Goal: Task Accomplishment & Management: Complete application form

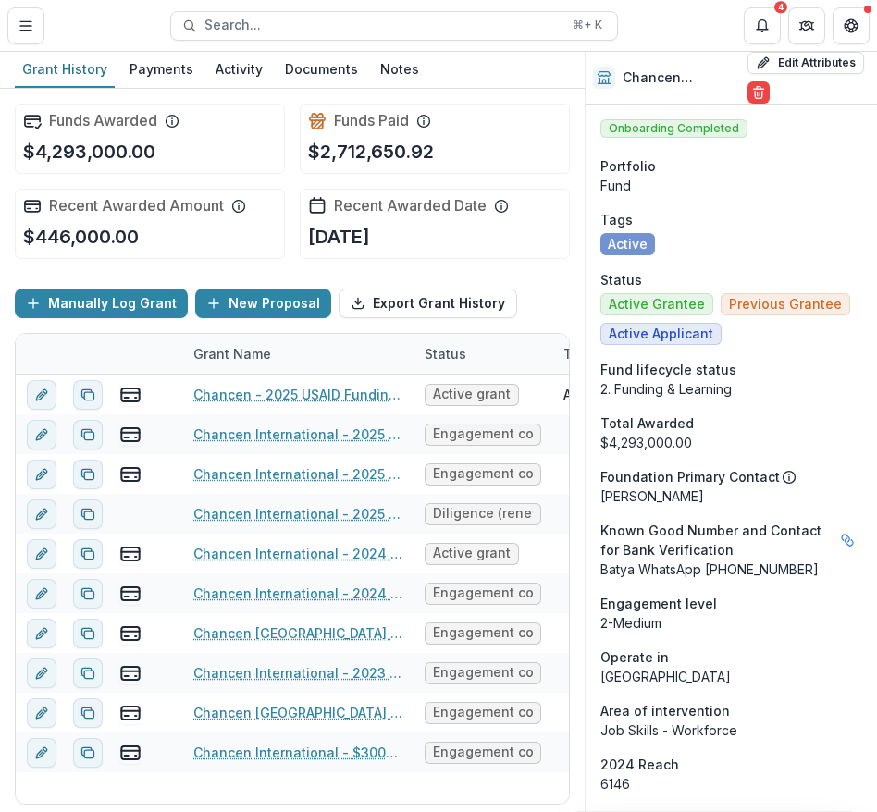
scroll to position [570, 0]
click at [236, 300] on button "New Proposal" at bounding box center [263, 304] width 136 height 30
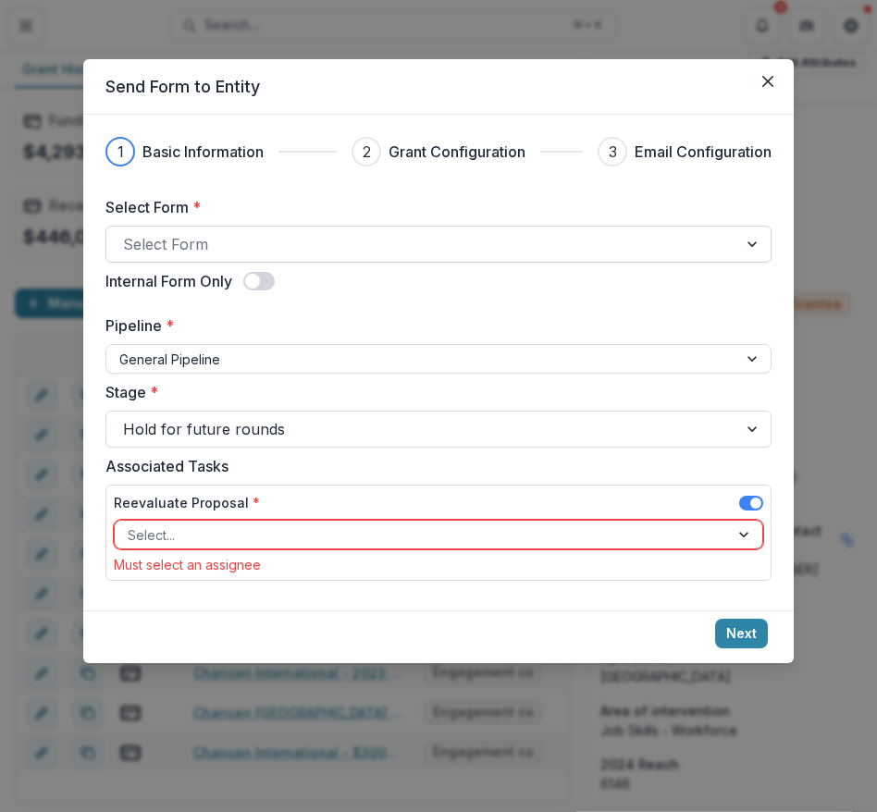
click at [241, 235] on div at bounding box center [421, 244] width 597 height 26
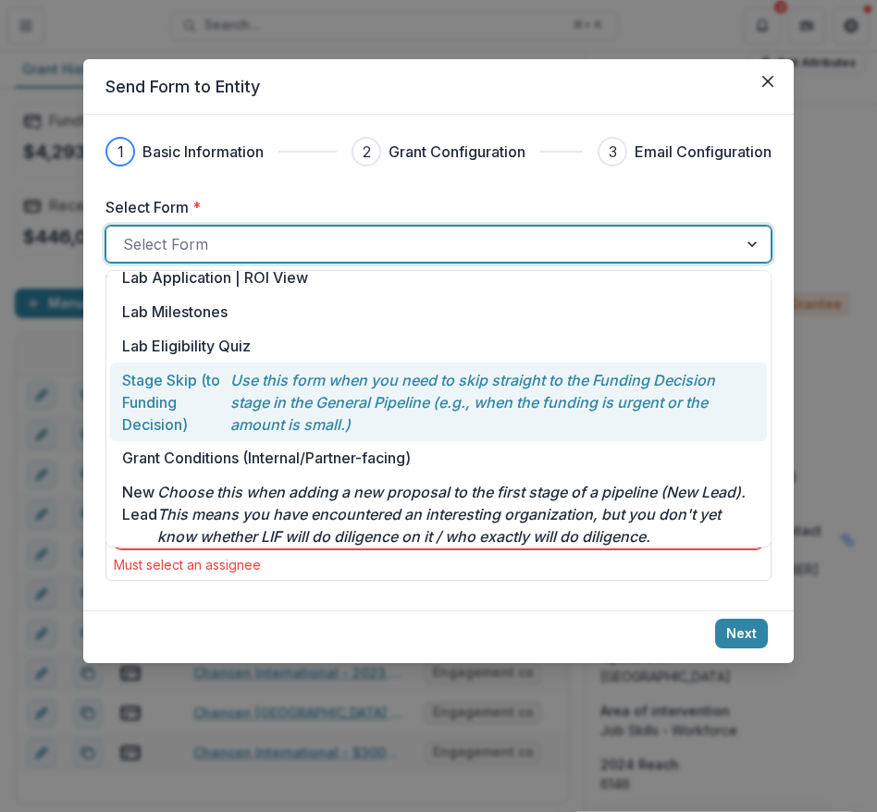
scroll to position [239, 0]
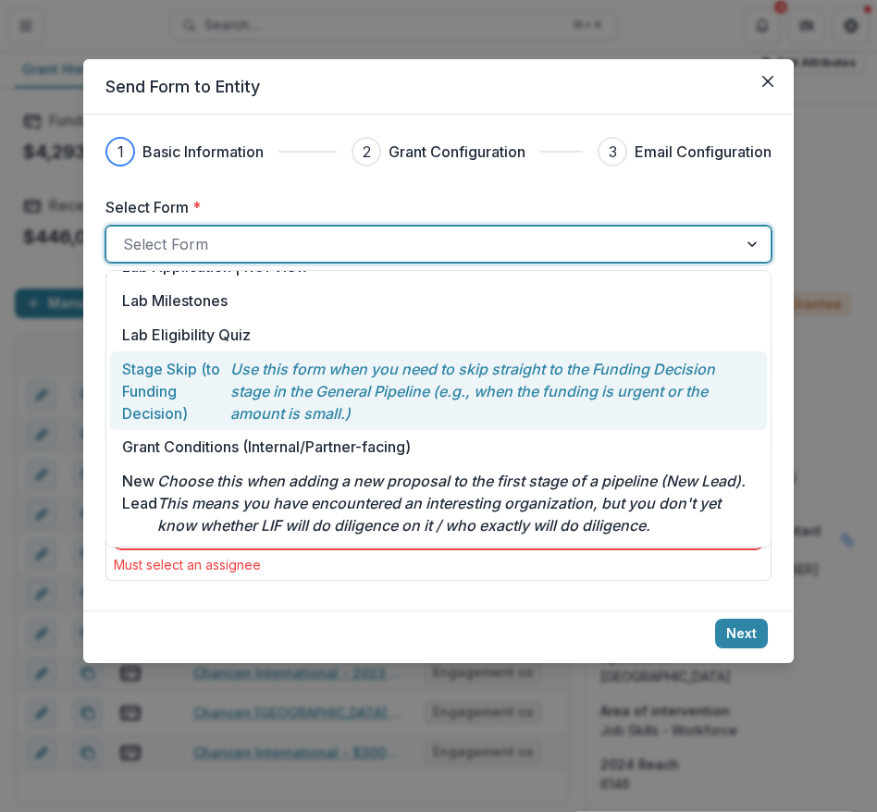
click at [227, 399] on p "Stage Skip (to Funding Decision)" at bounding box center [176, 391] width 108 height 67
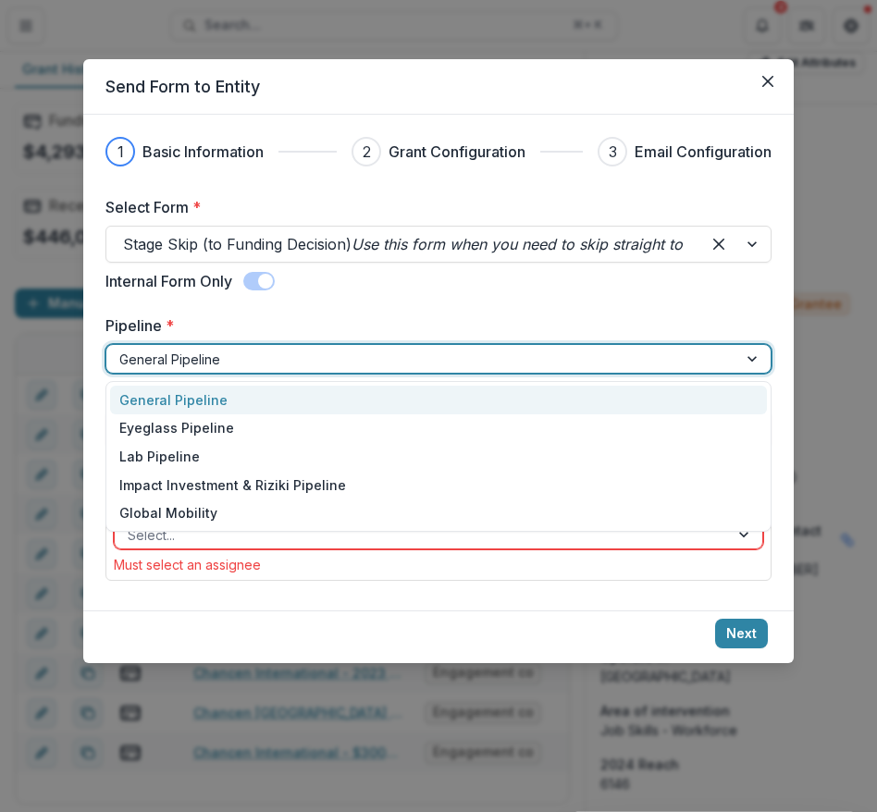
click at [267, 364] on div at bounding box center [421, 359] width 605 height 23
click at [240, 401] on div "General Pipeline" at bounding box center [438, 400] width 657 height 29
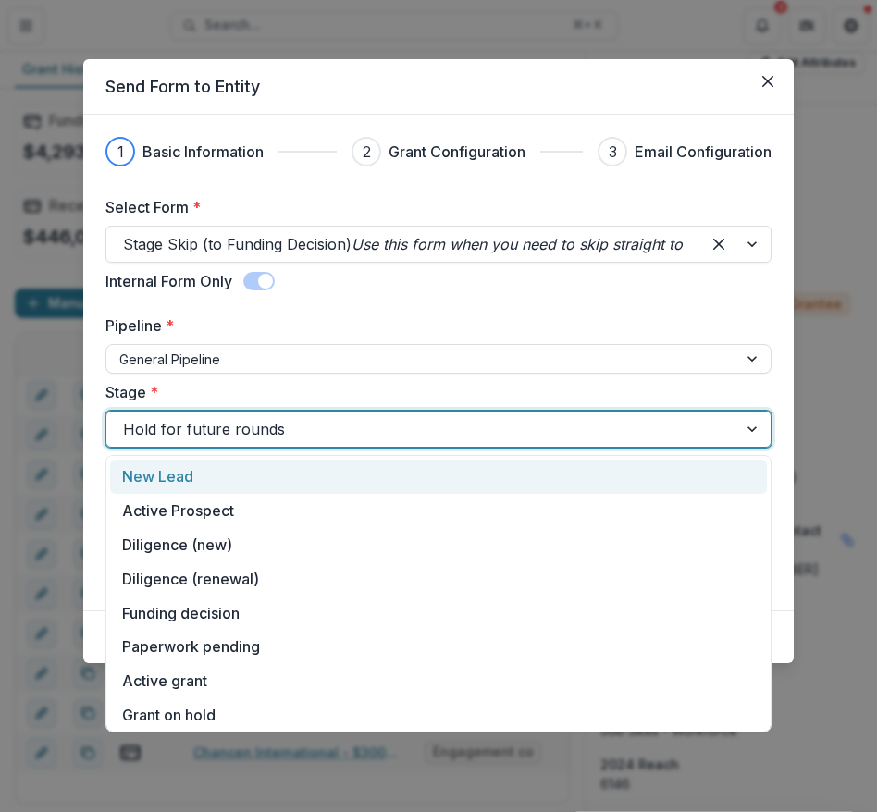
click at [229, 427] on div at bounding box center [421, 429] width 597 height 26
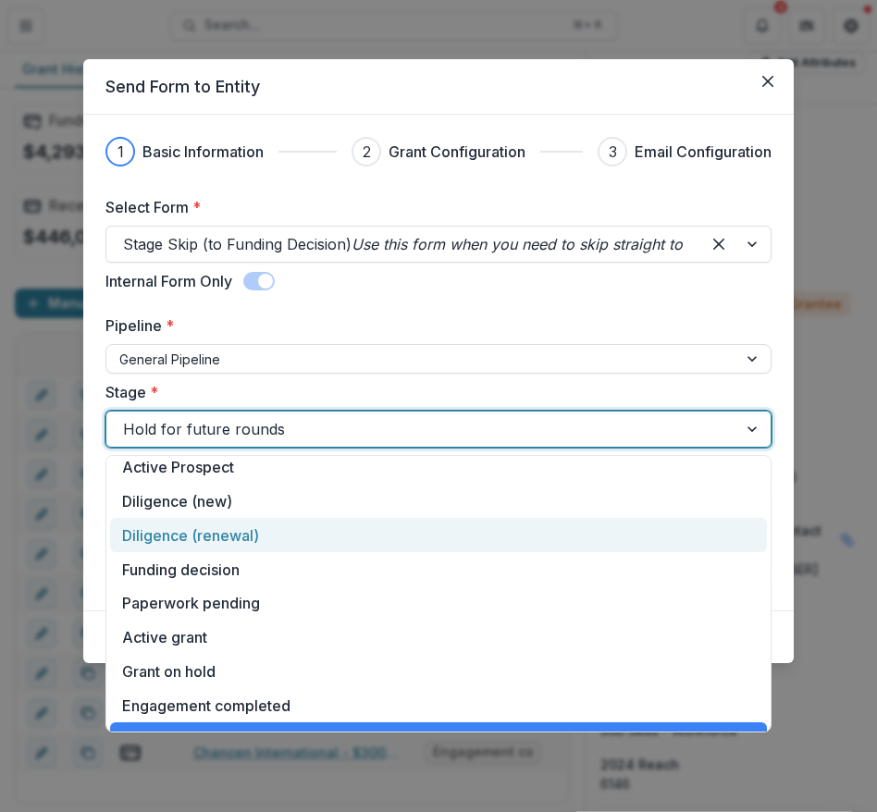
scroll to position [46, 0]
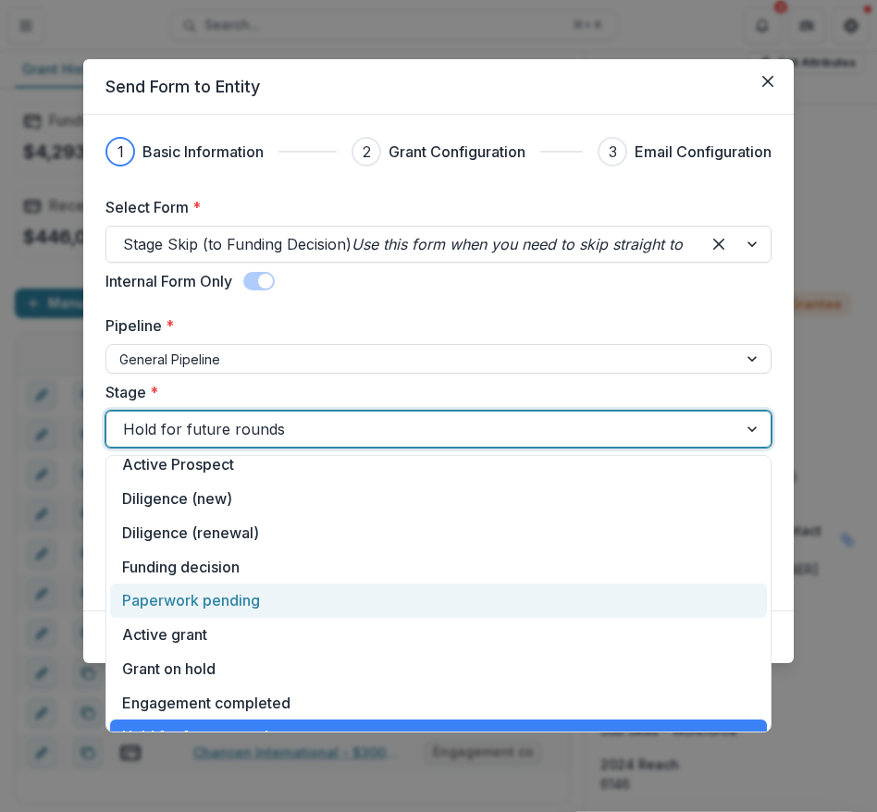
click at [206, 600] on div "Paperwork pending" at bounding box center [438, 600] width 657 height 34
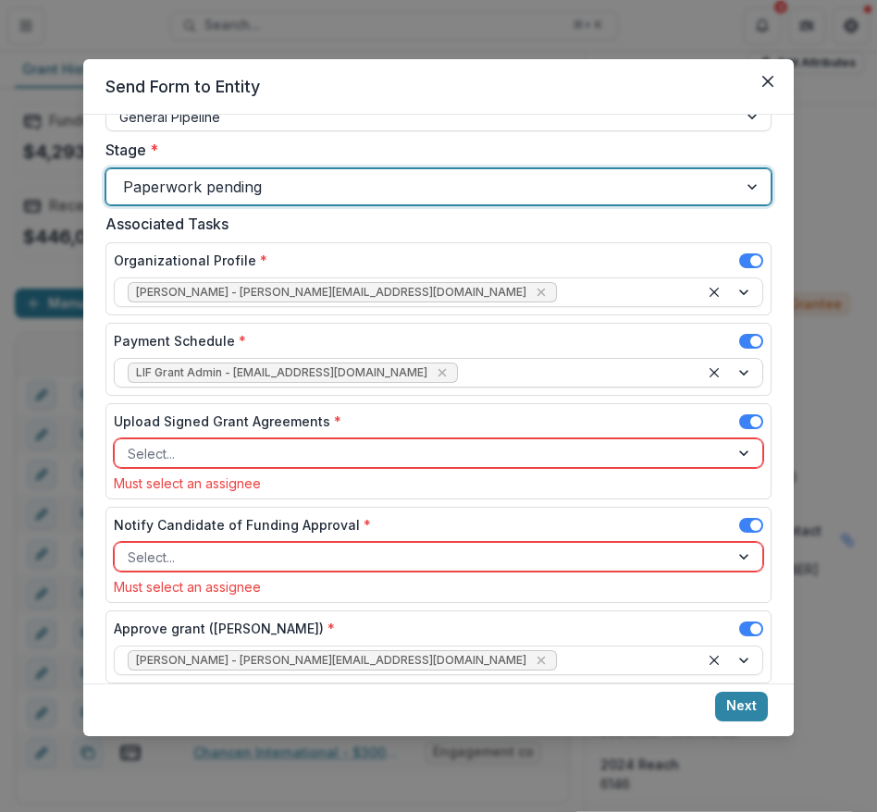
scroll to position [272, 0]
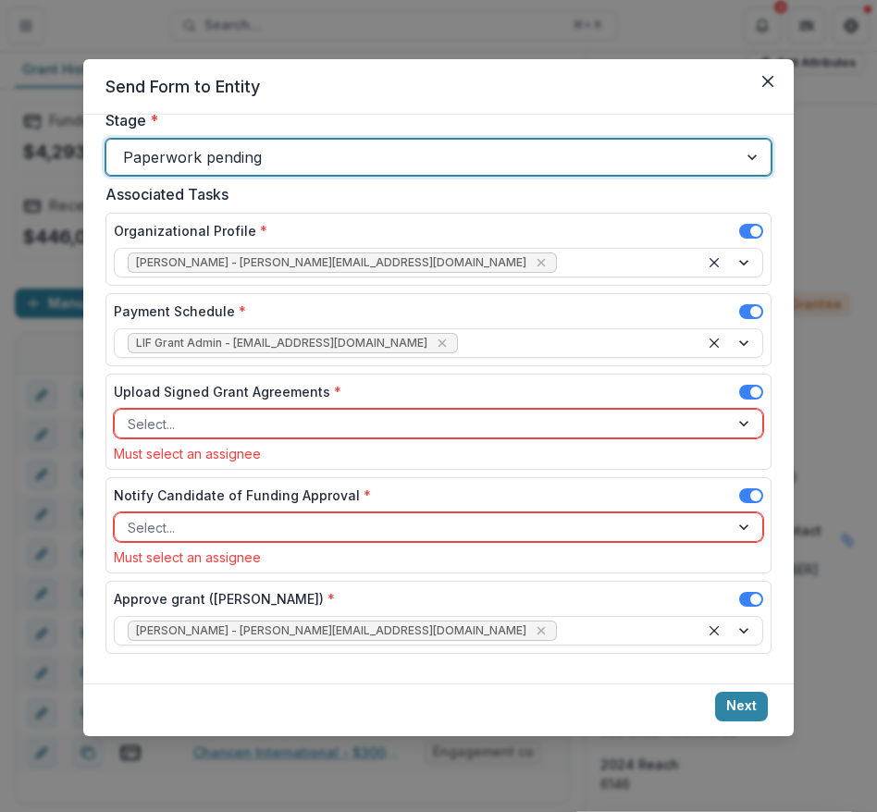
click at [377, 412] on div at bounding box center [422, 423] width 588 height 23
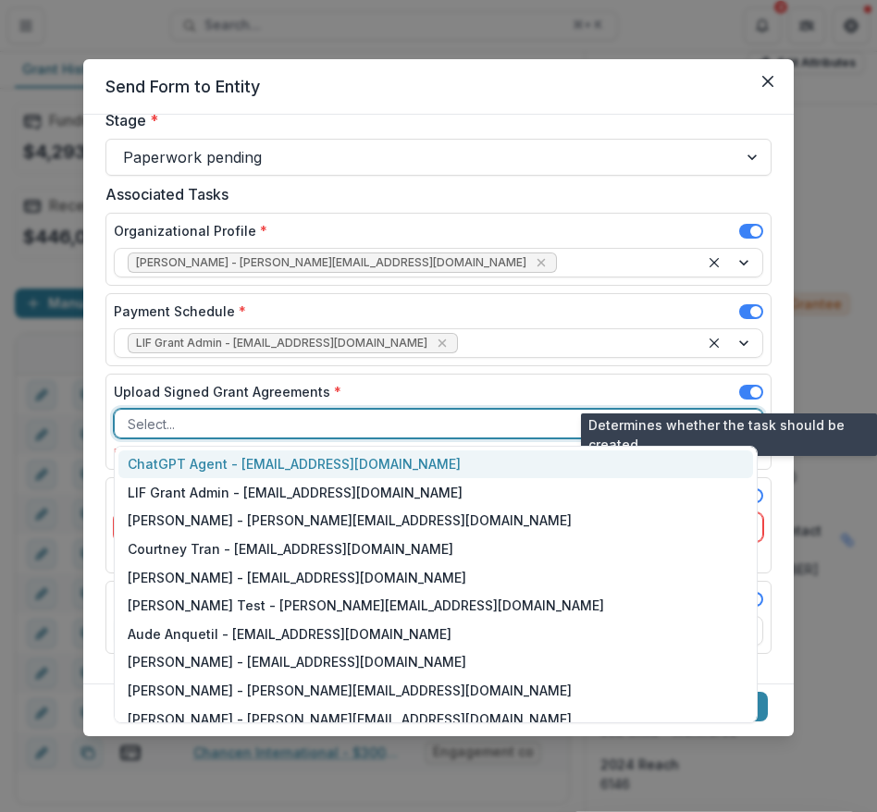
click at [750, 390] on span at bounding box center [755, 392] width 11 height 11
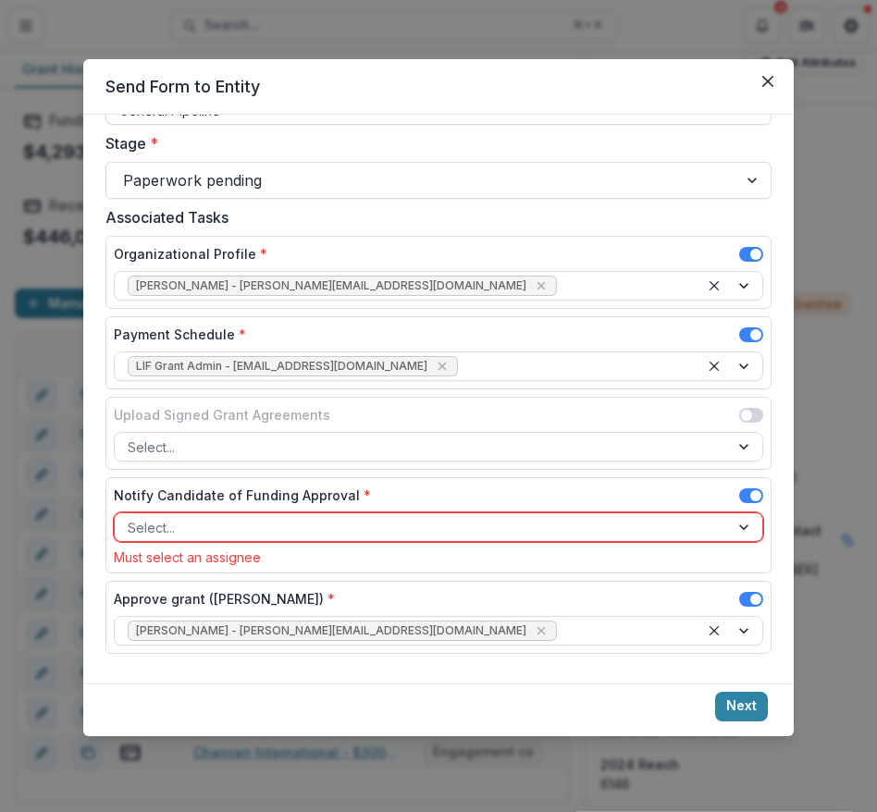
scroll to position [249, 0]
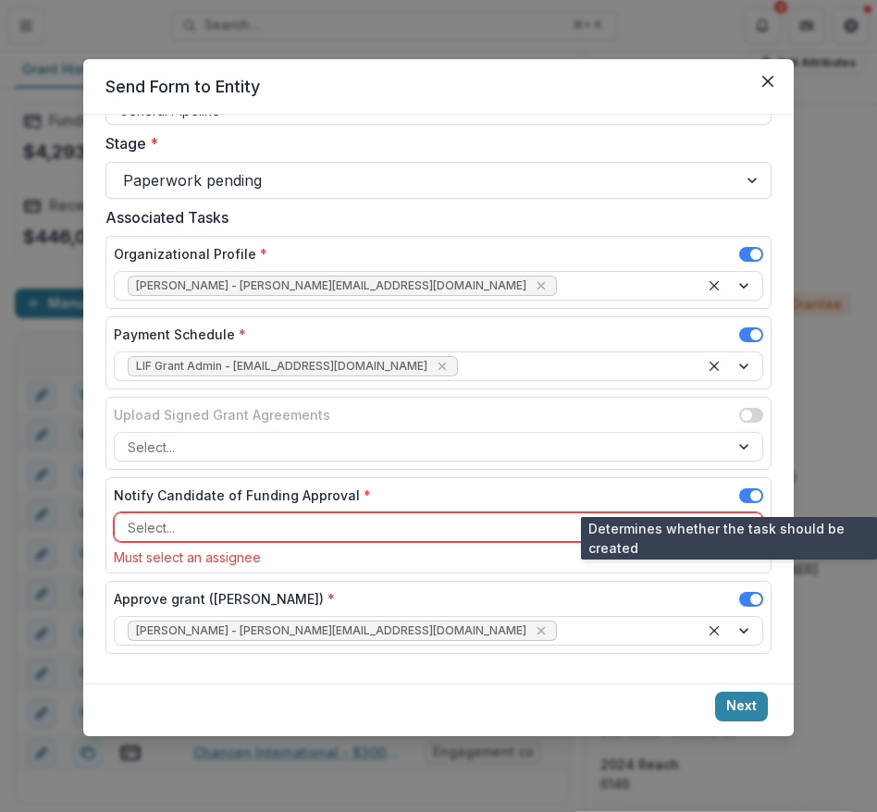
click at [750, 494] on span at bounding box center [755, 495] width 11 height 11
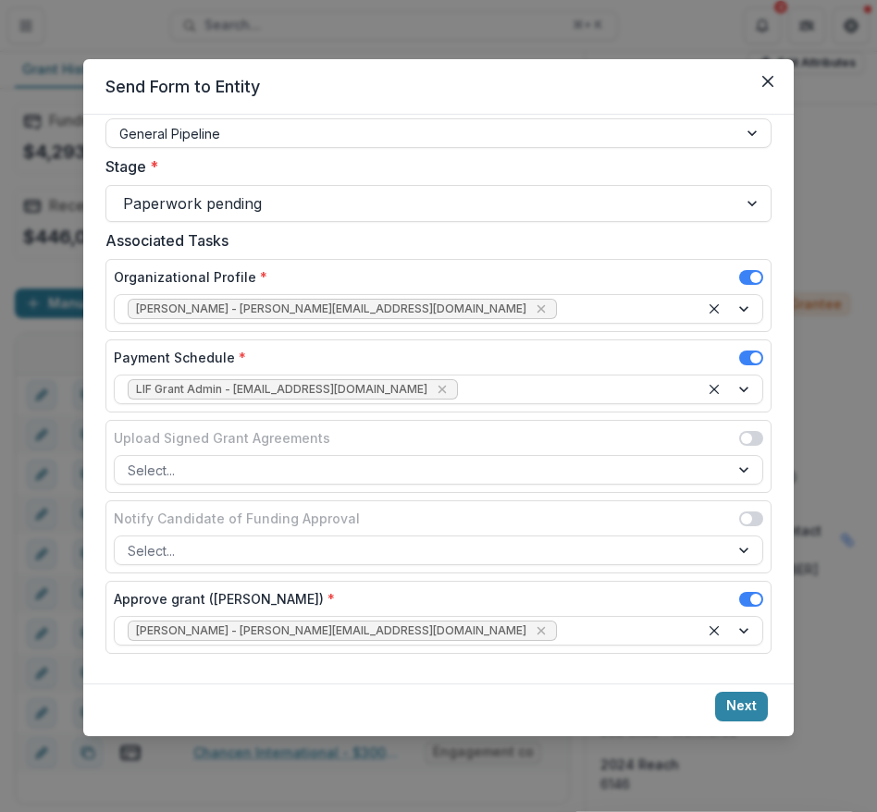
scroll to position [226, 0]
click at [536, 627] on icon "Remove Lisa Minsky-Primus - lisa@lifund.org" at bounding box center [540, 631] width 8 height 8
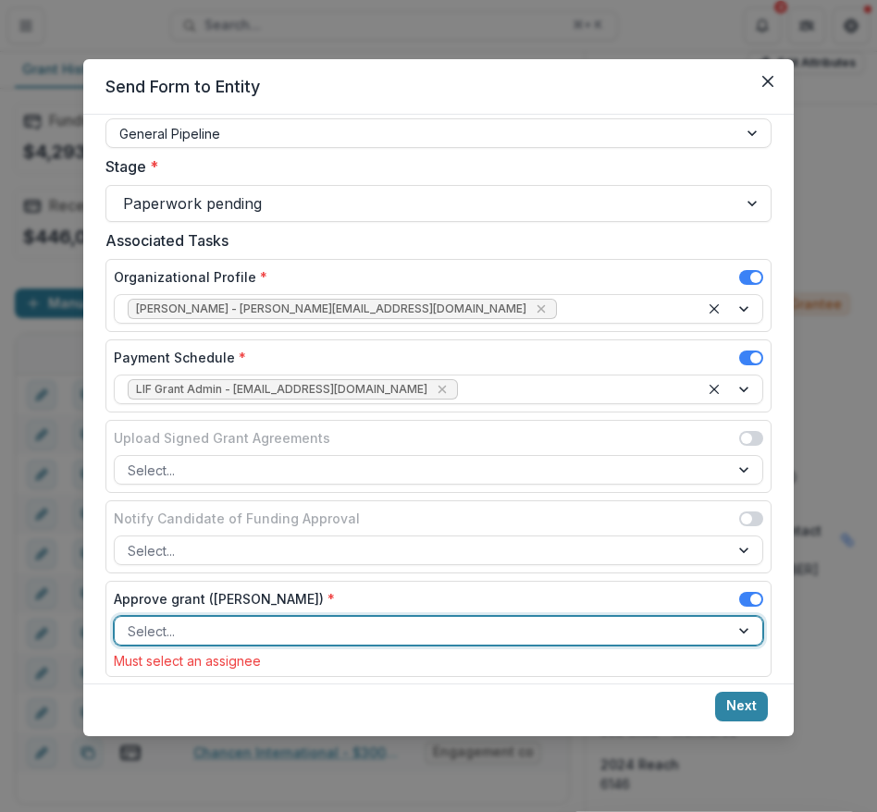
type input "*"
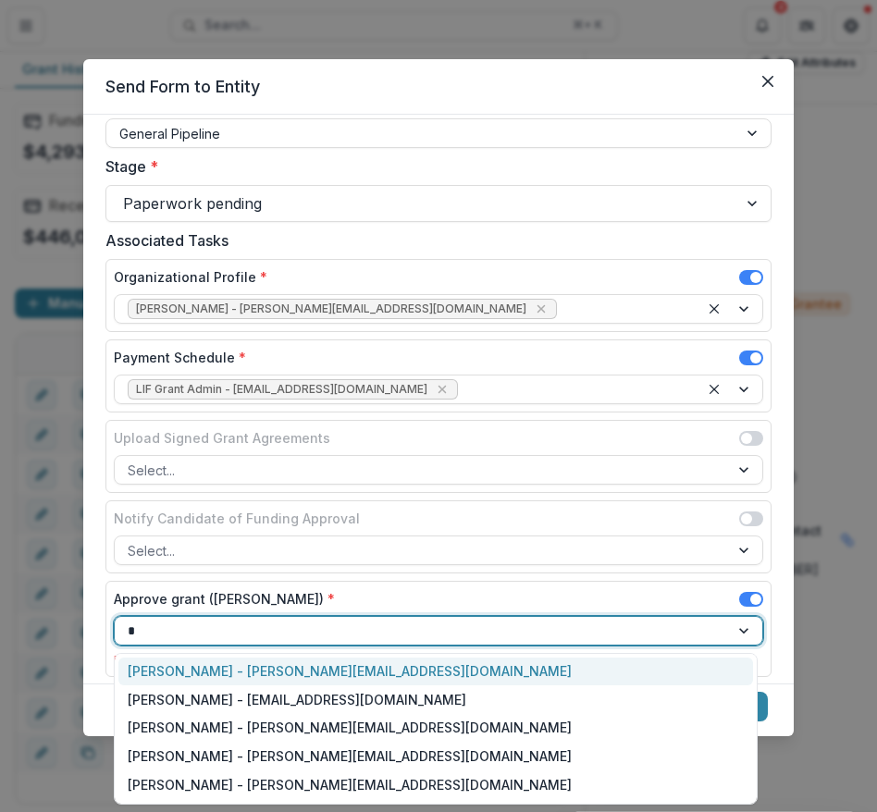
click at [331, 675] on div "Jeremy Hockenstein - jeremy@lifund.org" at bounding box center [435, 671] width 634 height 29
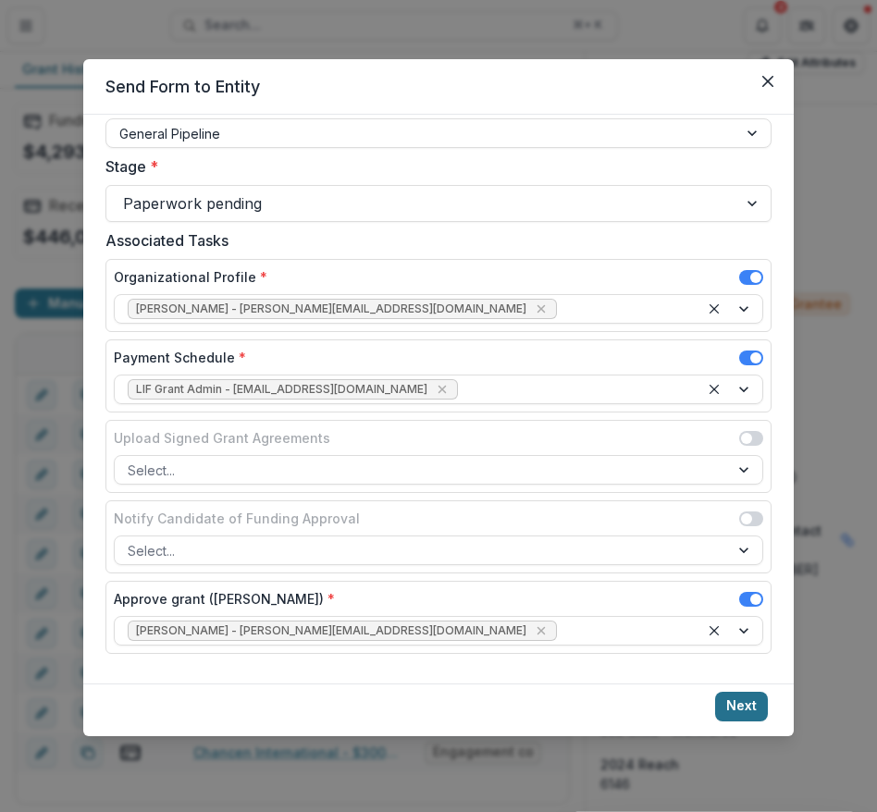
click at [743, 703] on button "Next" at bounding box center [741, 707] width 53 height 30
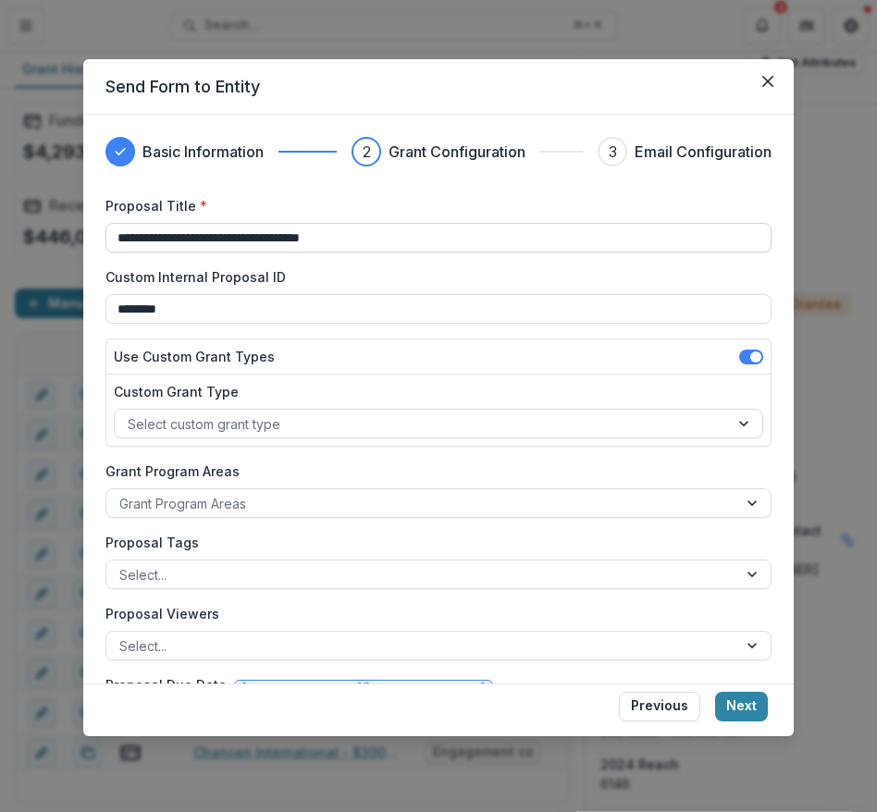
drag, startPoint x: 383, startPoint y: 237, endPoint x: 105, endPoint y: 230, distance: 277.5
click at [105, 230] on input "**********" at bounding box center [438, 238] width 666 height 30
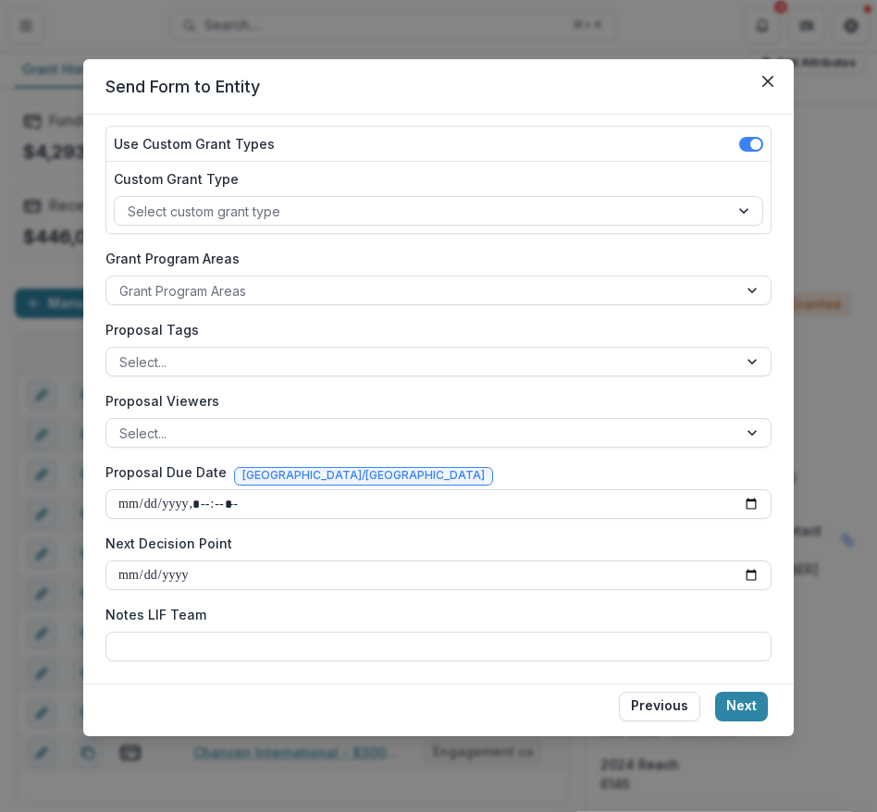
scroll to position [212, 0]
type input "**********"
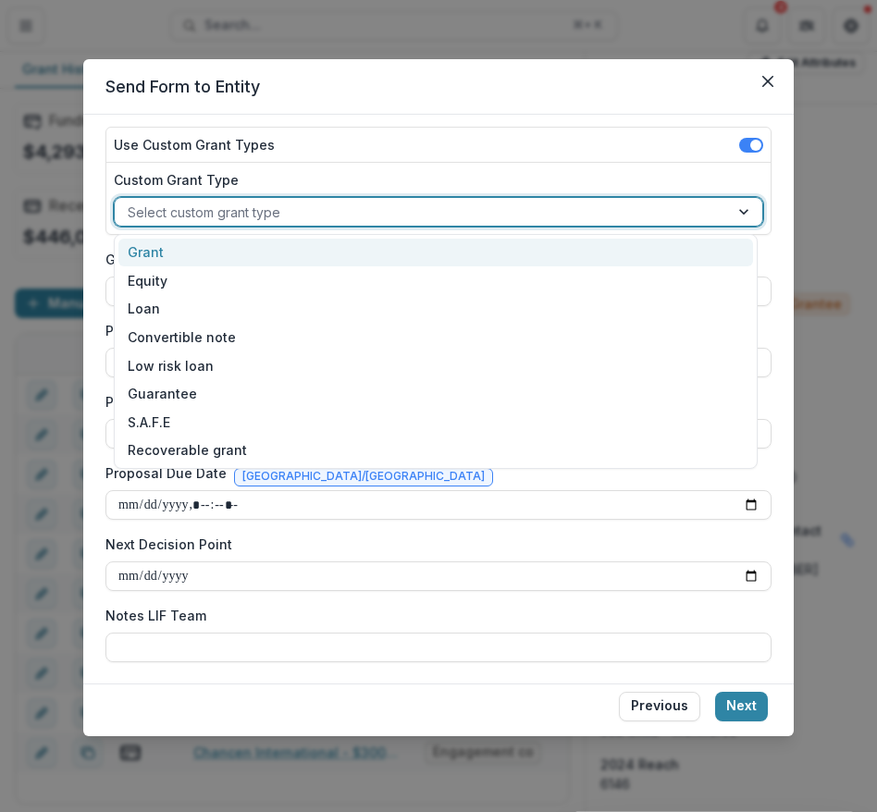
click at [329, 215] on div at bounding box center [422, 212] width 588 height 23
click at [251, 244] on div "Grant" at bounding box center [435, 253] width 634 height 29
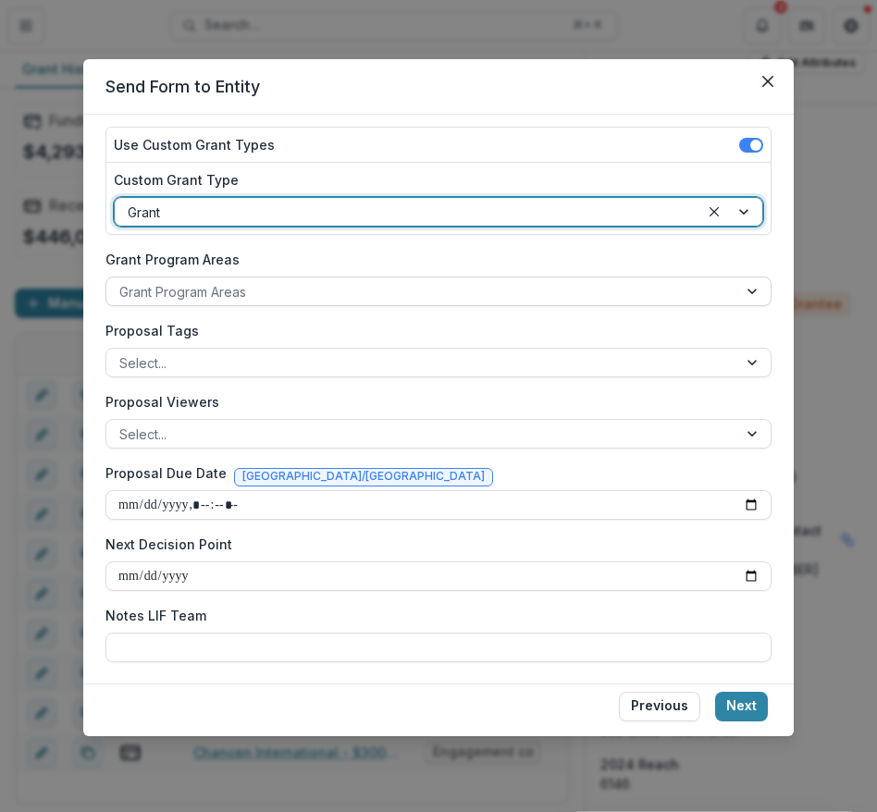
click at [269, 294] on div at bounding box center [421, 291] width 605 height 23
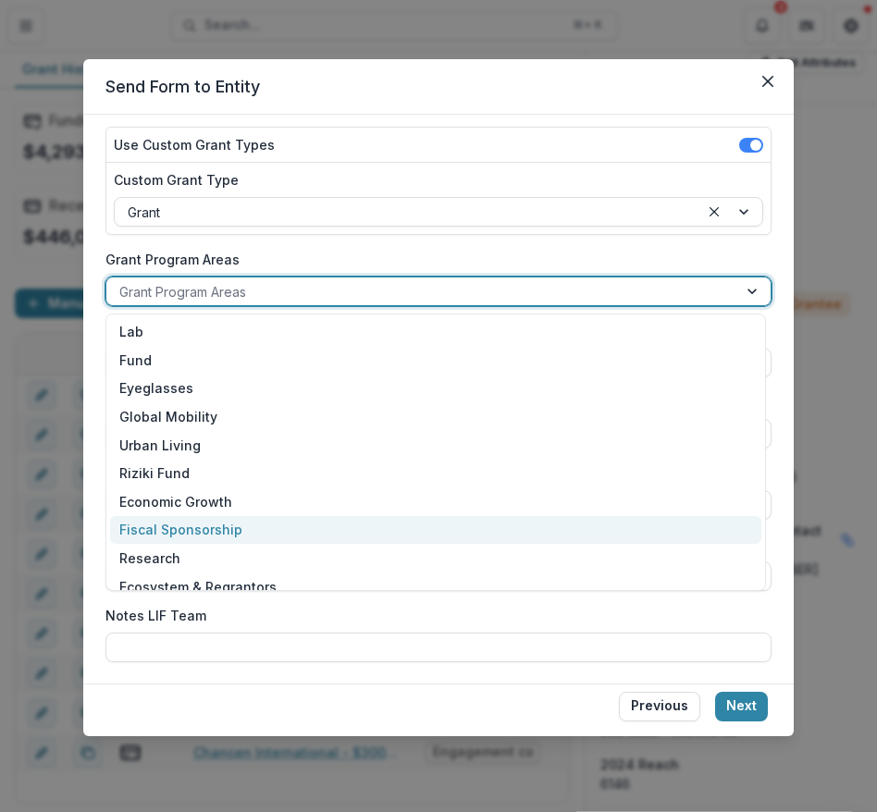
scroll to position [128, 0]
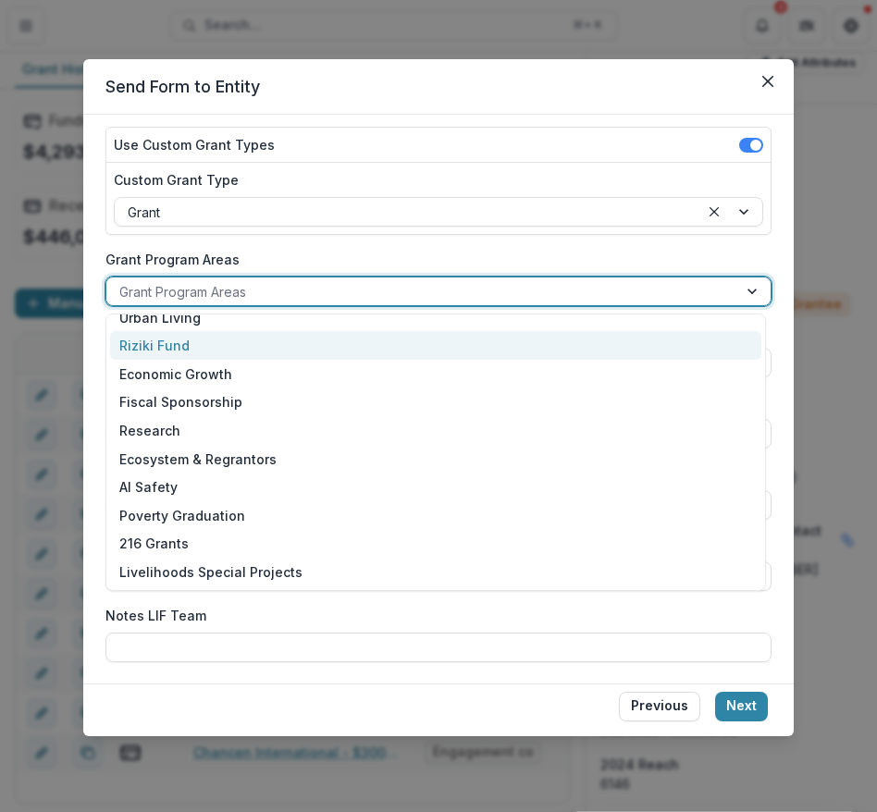
click at [264, 294] on div at bounding box center [421, 291] width 605 height 23
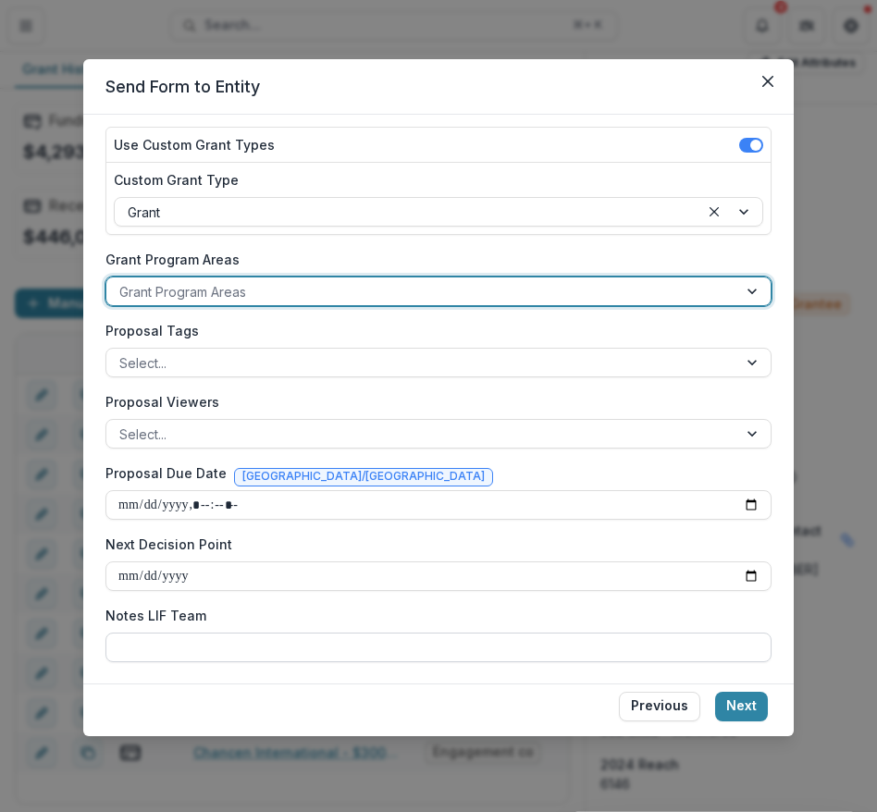
click at [193, 640] on input "Notes LIF Team" at bounding box center [438, 647] width 666 height 30
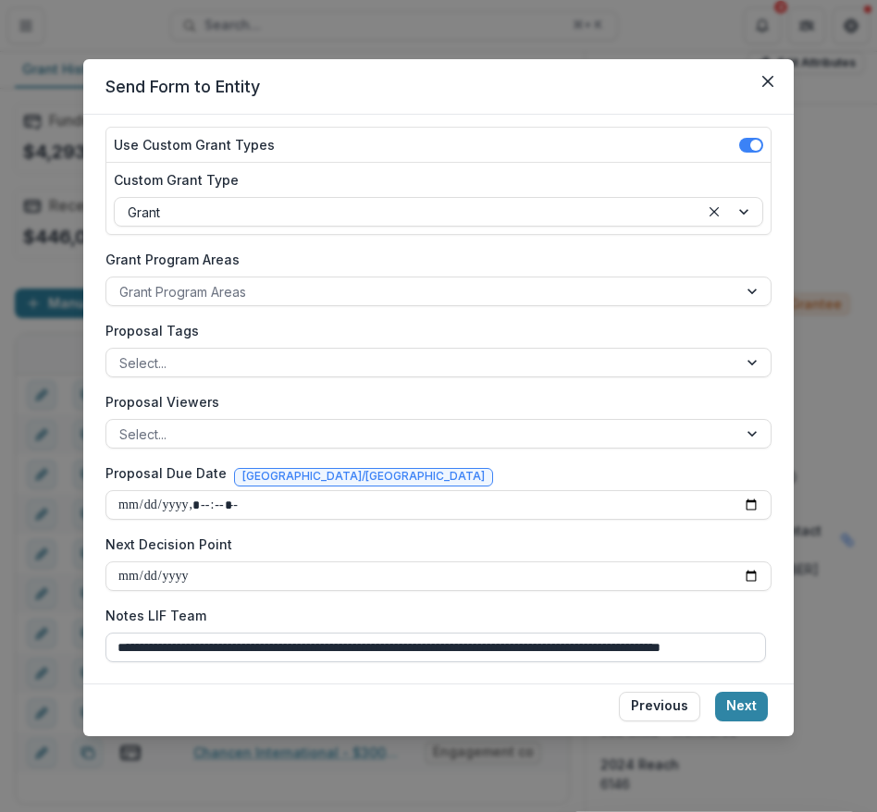
scroll to position [0, 89]
type input "**********"
click at [729, 702] on button "Next" at bounding box center [741, 707] width 53 height 30
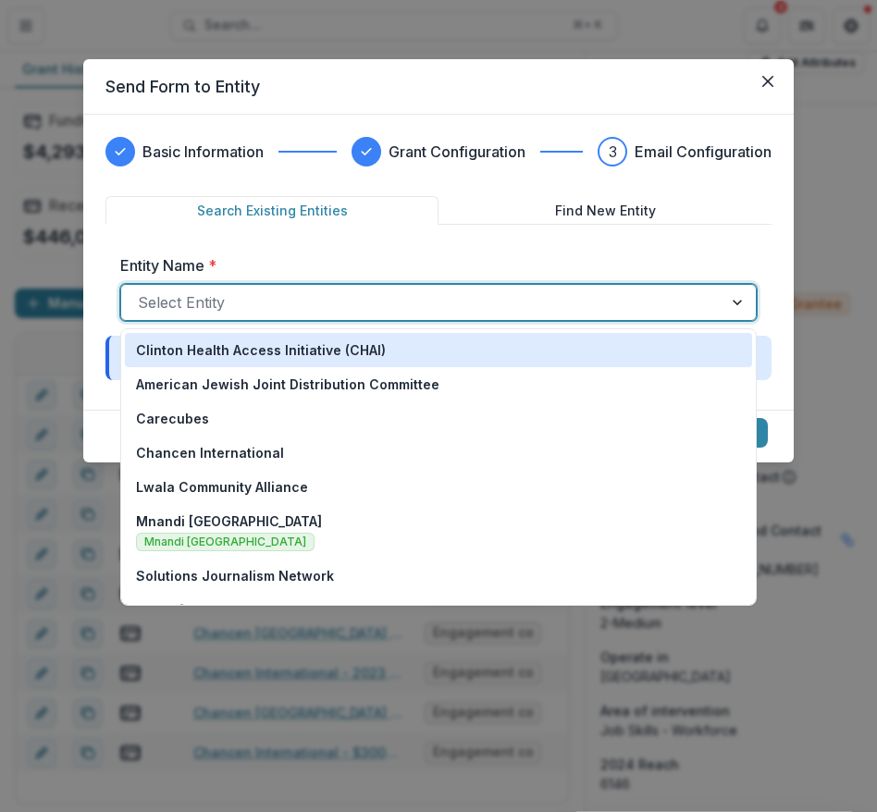
click at [296, 291] on div at bounding box center [422, 302] width 568 height 26
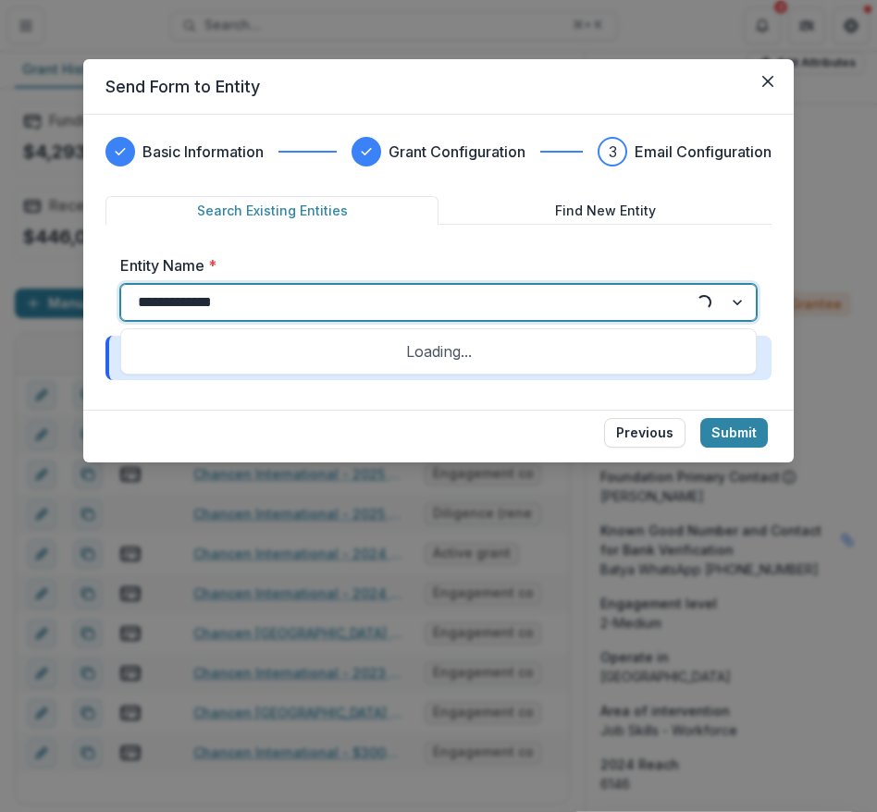
type input "**********"
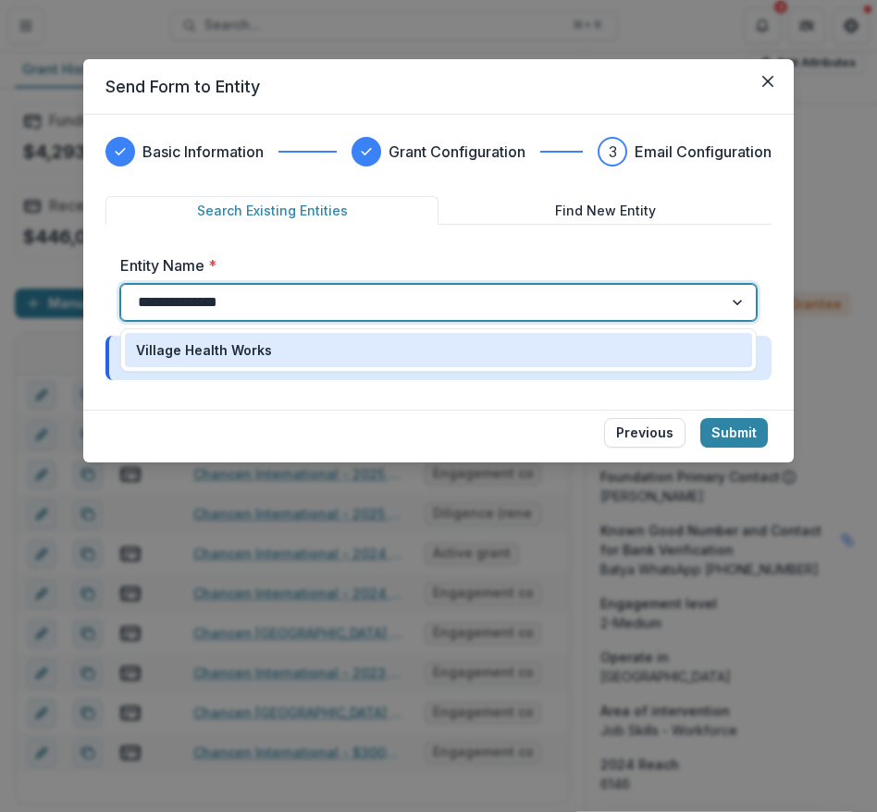
click at [302, 353] on div "Village Health Works" at bounding box center [438, 349] width 605 height 19
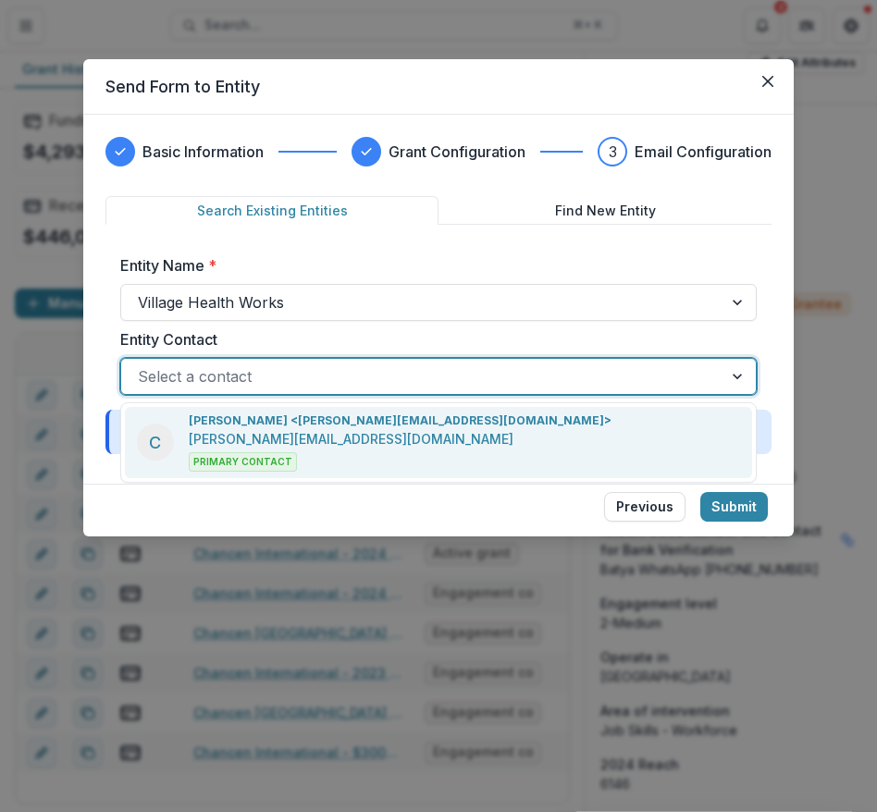
click at [272, 371] on div at bounding box center [422, 376] width 568 height 26
click at [345, 456] on div "Chrystina Russell <crussell@villagehealthworks.org> crussell@villagehealthworks…" at bounding box center [400, 441] width 423 height 59
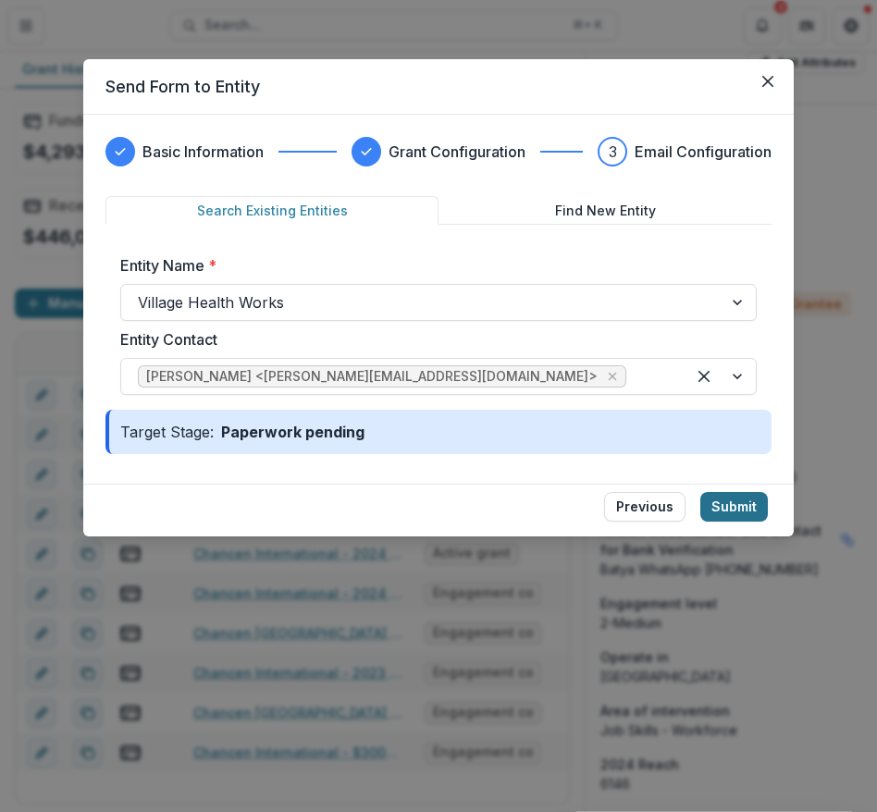
click at [722, 507] on button "Submit" at bounding box center [734, 507] width 68 height 30
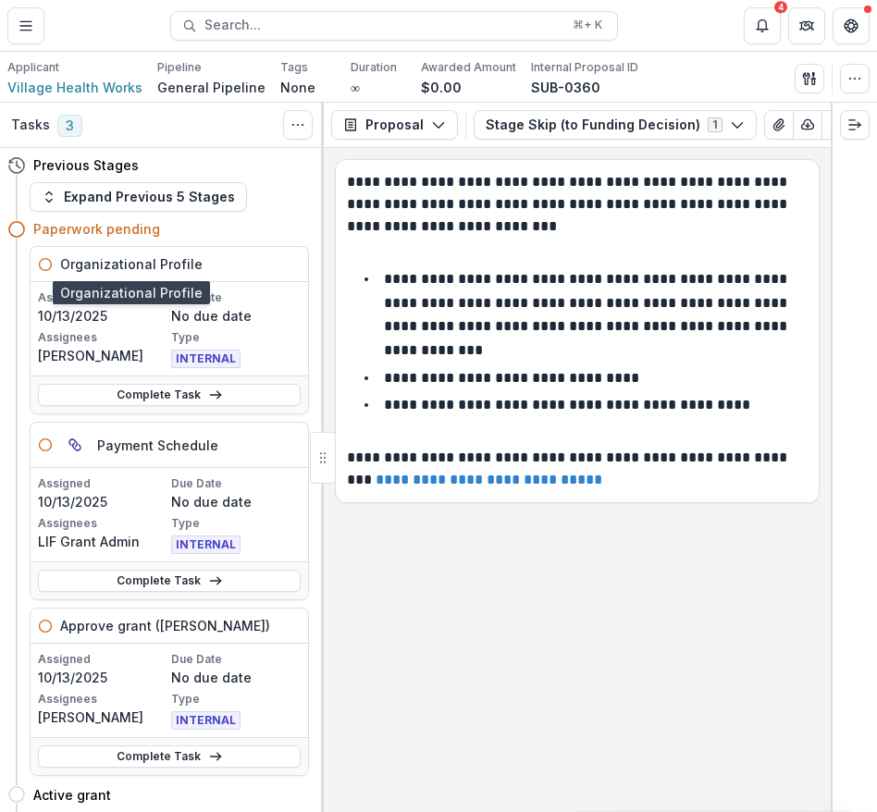
click at [89, 263] on h5 "Organizational Profile" at bounding box center [131, 263] width 142 height 19
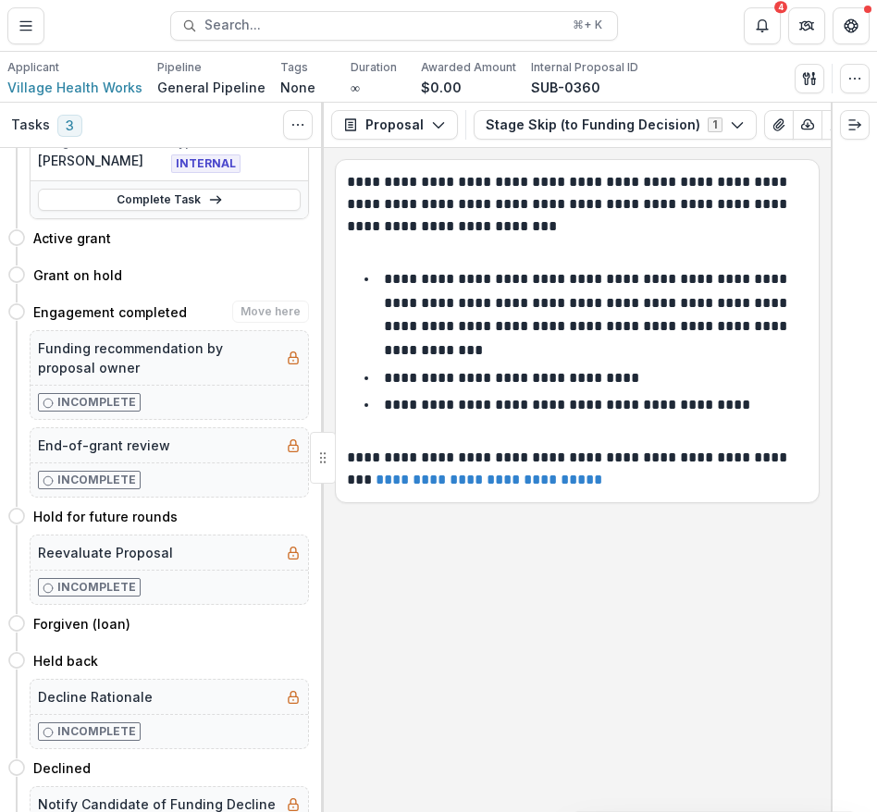
scroll to position [679, 0]
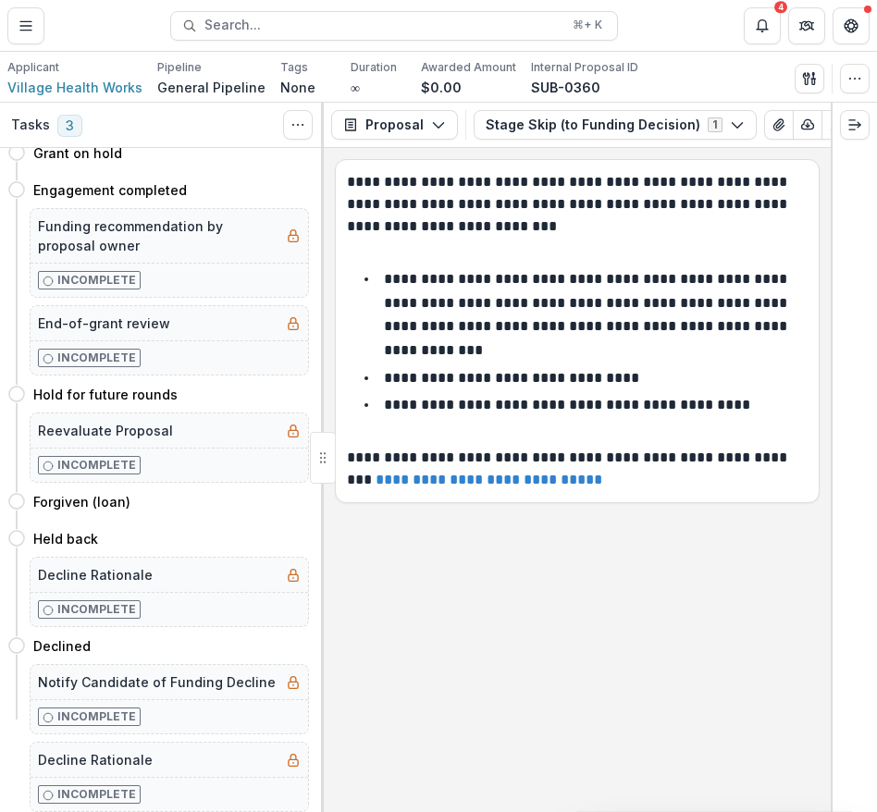
click at [435, 87] on p "$0.00" at bounding box center [441, 87] width 41 height 19
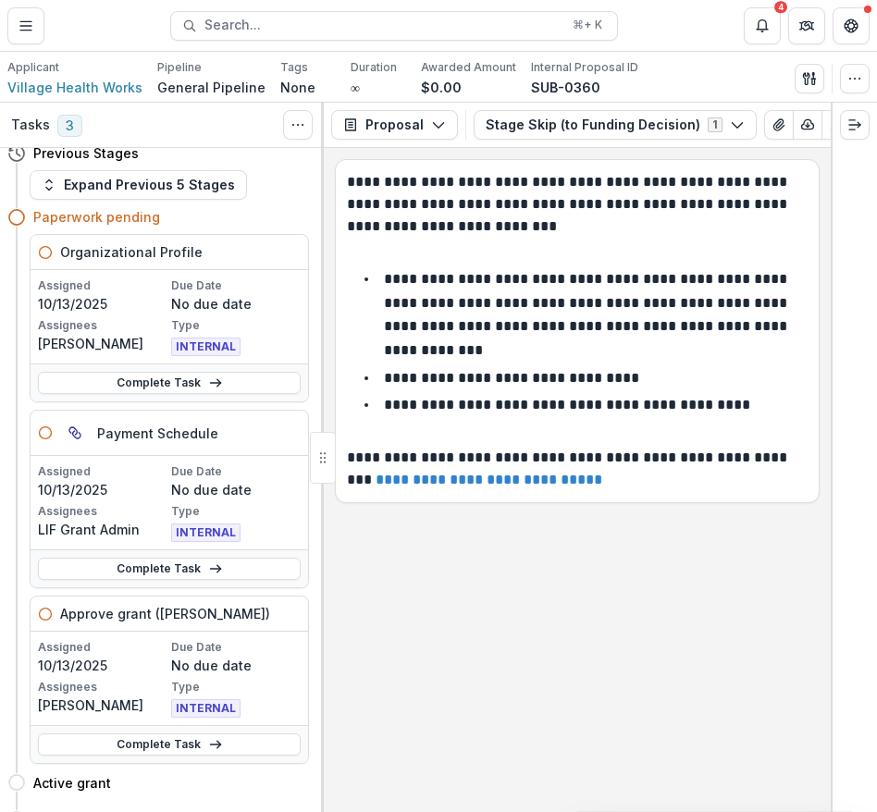
scroll to position [10, 0]
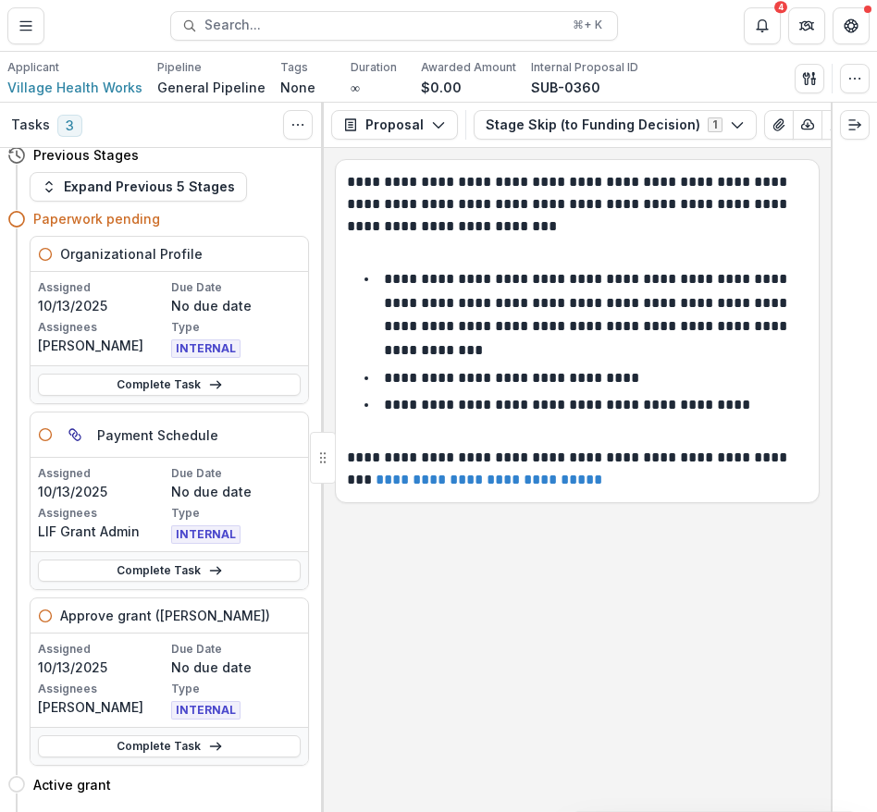
click at [430, 86] on p "$0.00" at bounding box center [441, 87] width 41 height 19
click at [436, 119] on icon "button" at bounding box center [438, 124] width 15 height 15
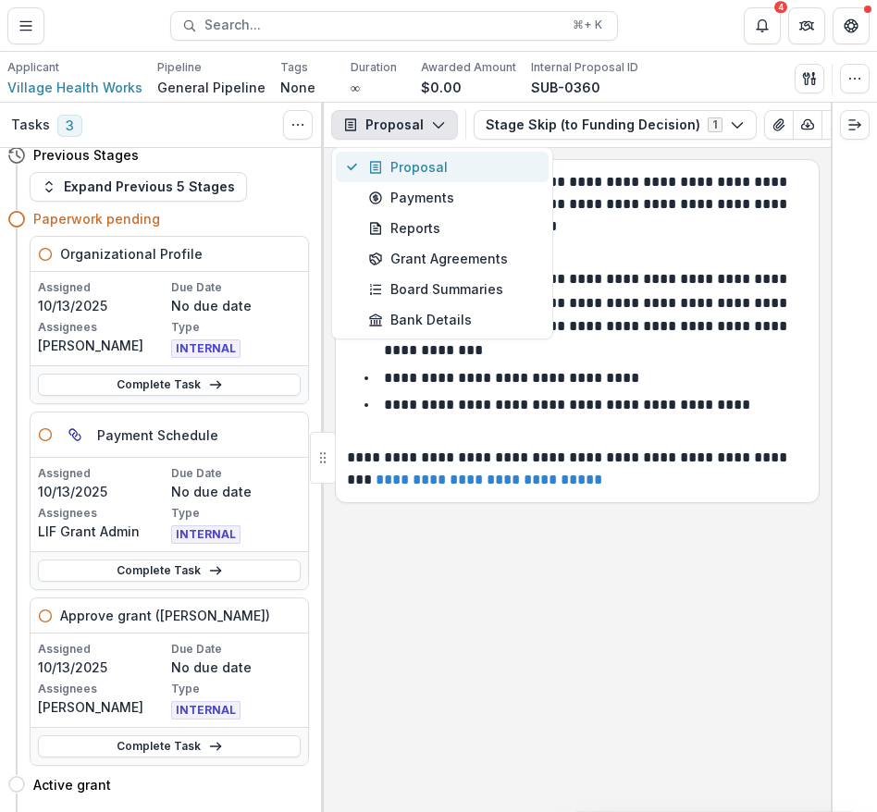
click at [422, 168] on div "Proposal" at bounding box center [452, 166] width 169 height 19
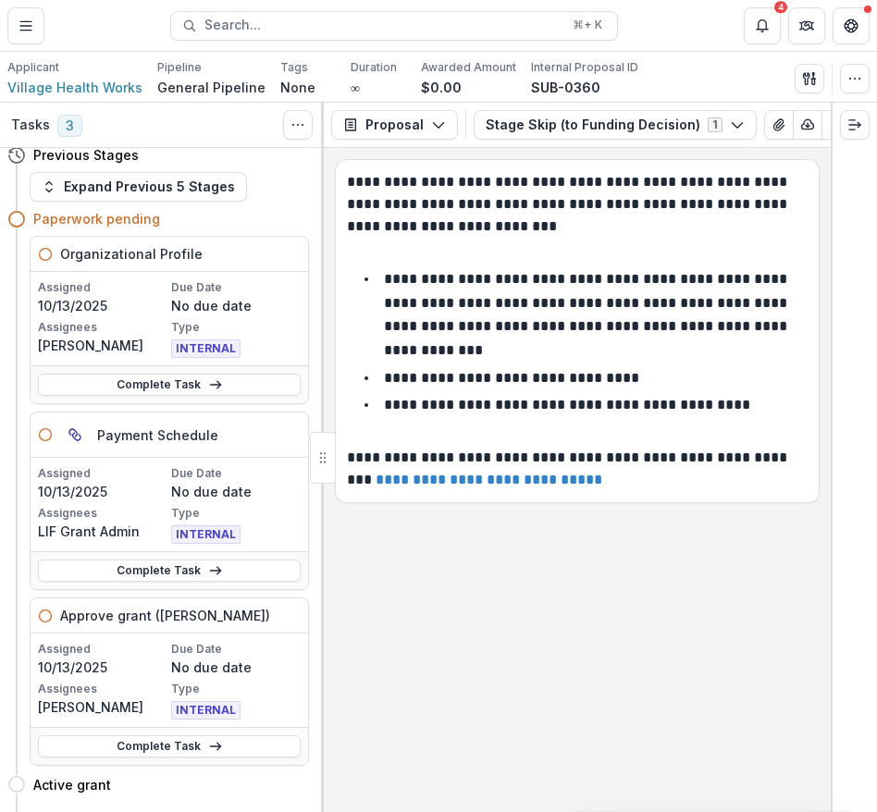
scroll to position [0, 0]
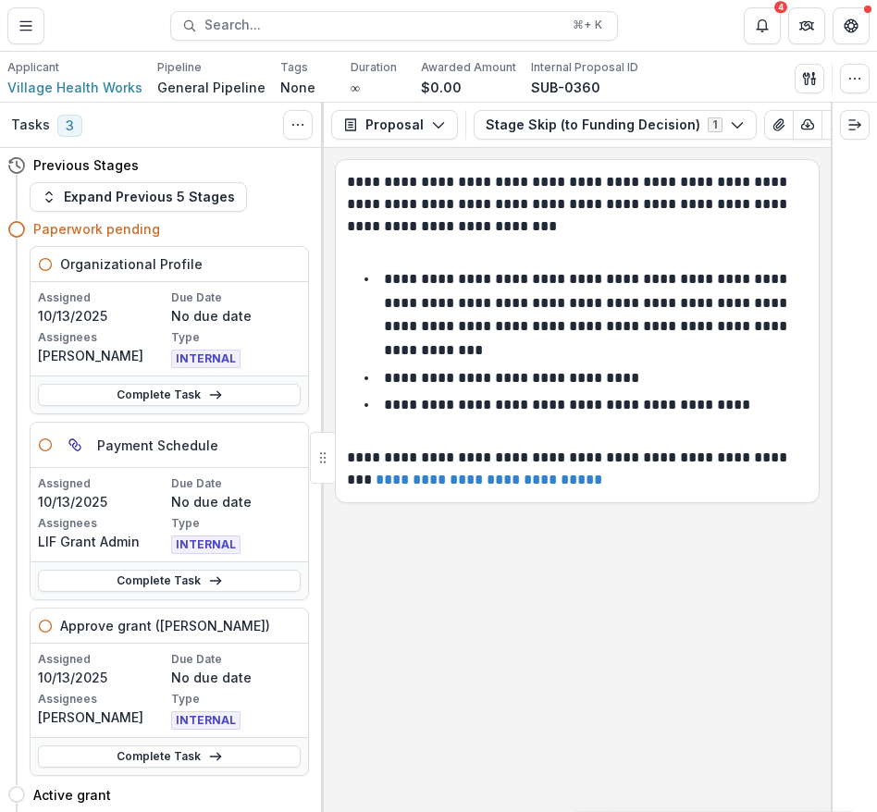
click at [65, 121] on span "3" at bounding box center [69, 126] width 25 height 22
click at [424, 87] on p "$0.00" at bounding box center [441, 87] width 41 height 19
click at [806, 80] on icon "button" at bounding box center [809, 78] width 15 height 15
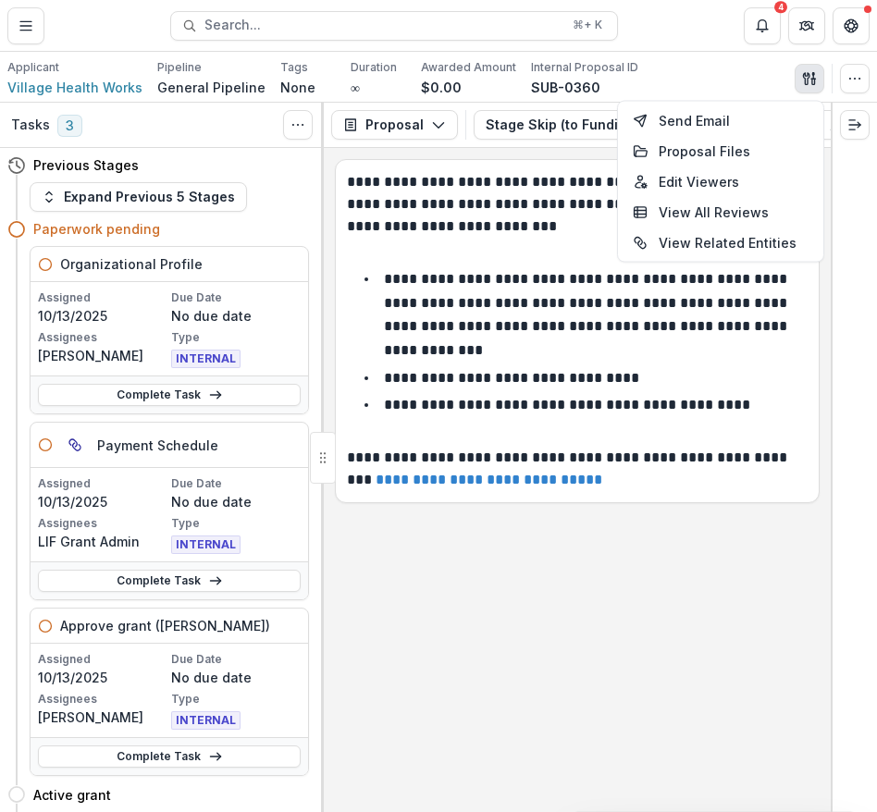
click at [467, 227] on p "**********" at bounding box center [577, 204] width 460 height 67
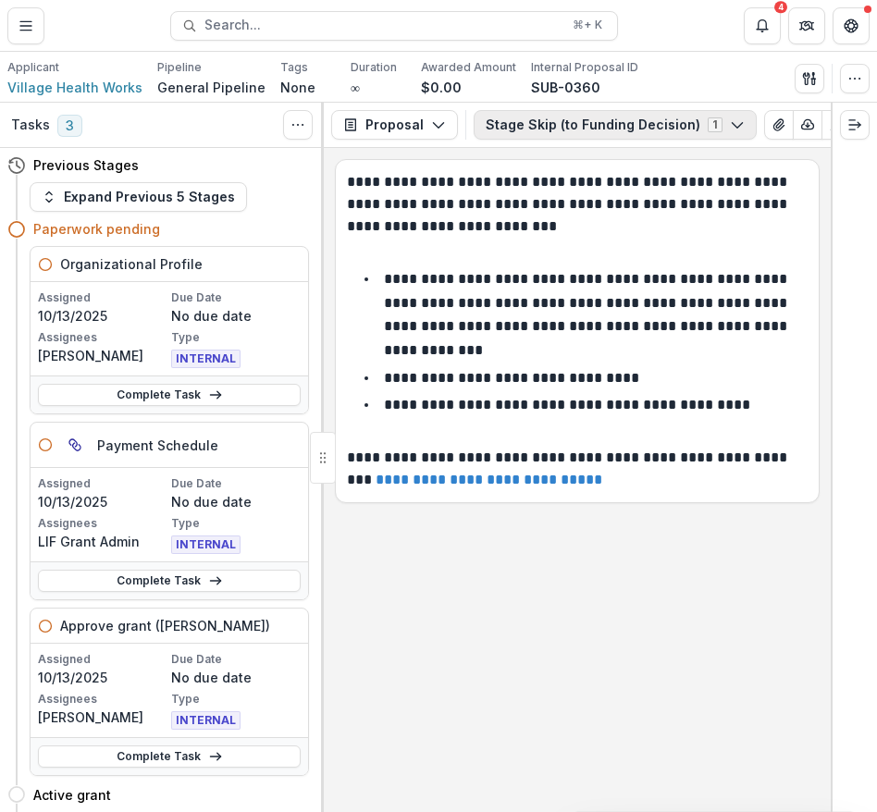
click at [605, 123] on button "Stage Skip (to Funding Decision) 1" at bounding box center [614, 125] width 283 height 30
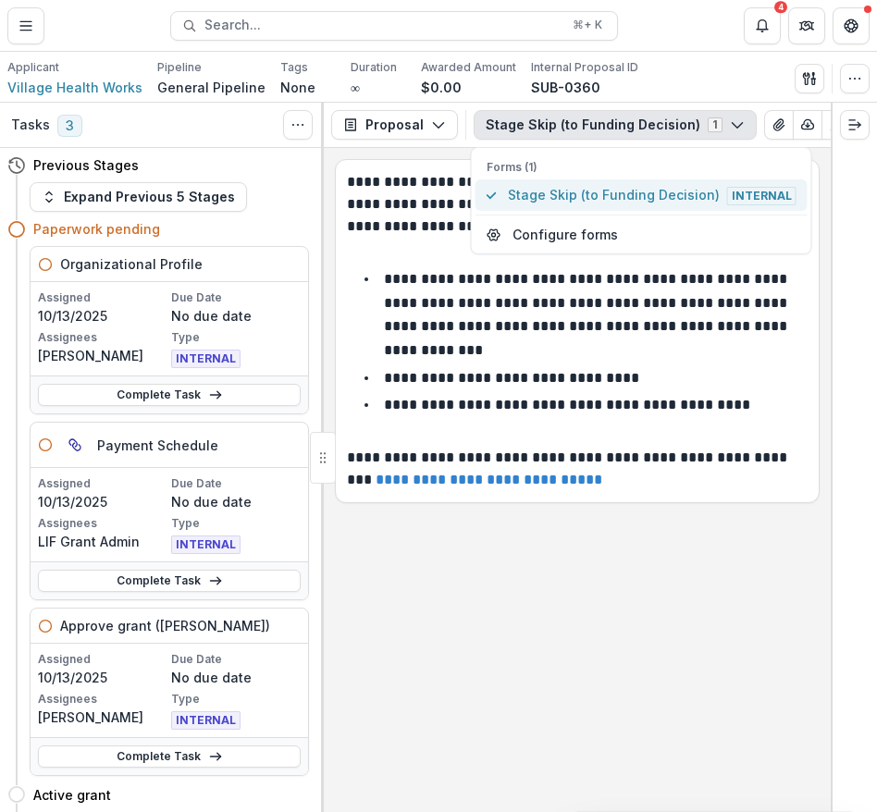
click at [579, 190] on span "Stage Skip (to Funding Decision) Internal" at bounding box center [652, 195] width 289 height 20
click at [727, 191] on span "Internal" at bounding box center [761, 196] width 69 height 18
click at [580, 513] on div "**********" at bounding box center [577, 480] width 507 height 664
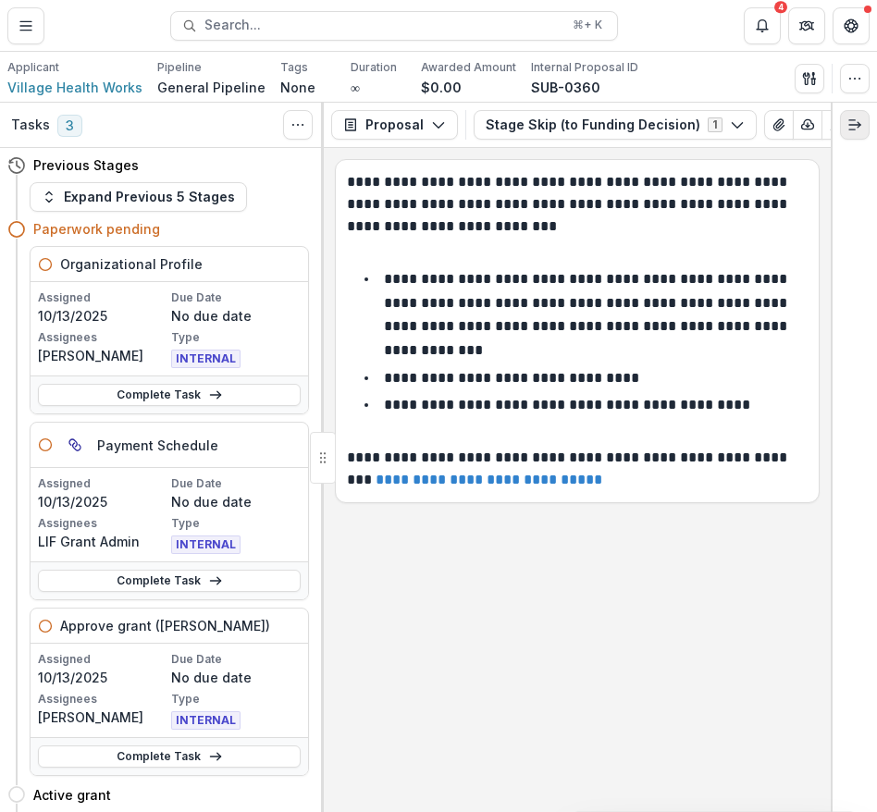
click at [861, 122] on icon "Expand right" at bounding box center [854, 124] width 15 height 15
click at [465, 305] on p "**********" at bounding box center [587, 314] width 407 height 85
click at [423, 122] on button "Proposal" at bounding box center [394, 125] width 127 height 30
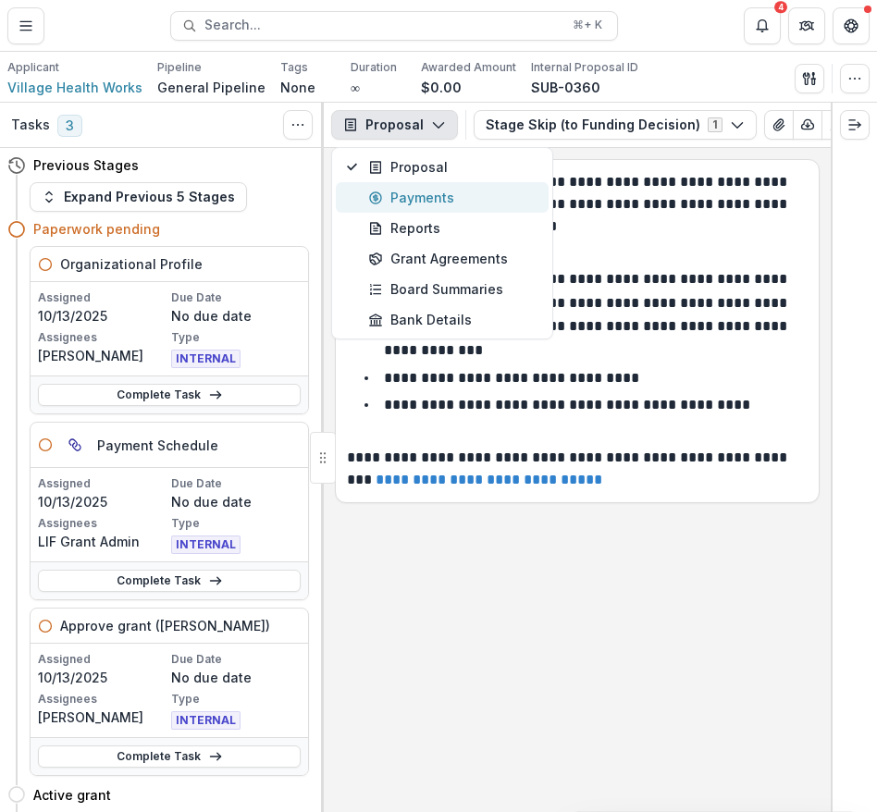
click at [412, 190] on div "Payments" at bounding box center [452, 197] width 169 height 19
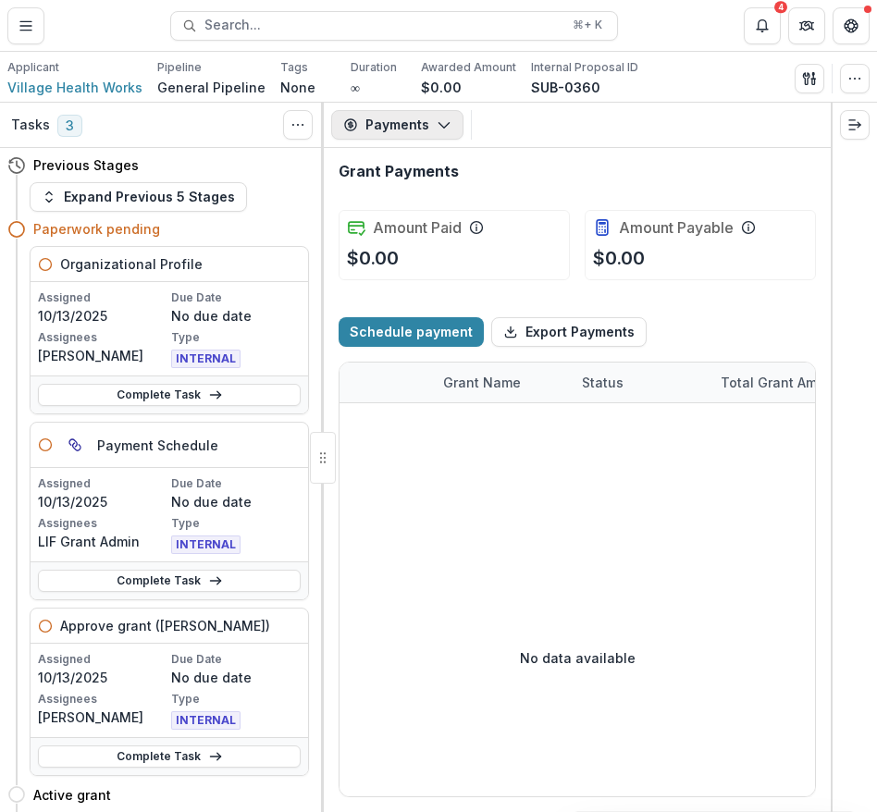
click at [416, 127] on button "Payments" at bounding box center [397, 125] width 132 height 30
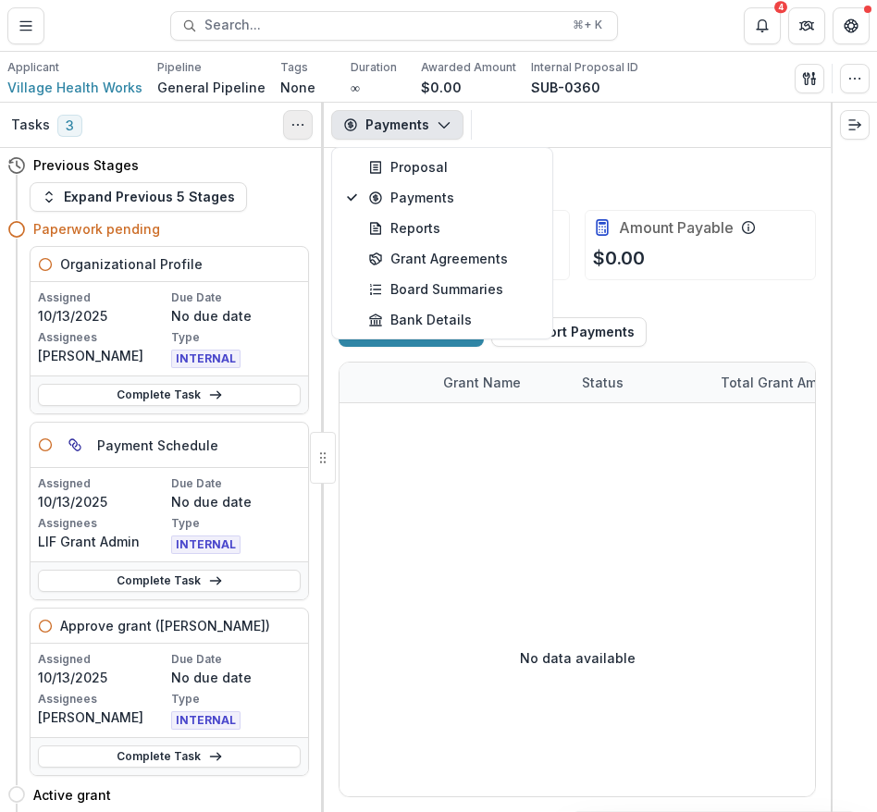
click at [305, 117] on button "Toggle View Cancelled Tasks" at bounding box center [298, 125] width 30 height 30
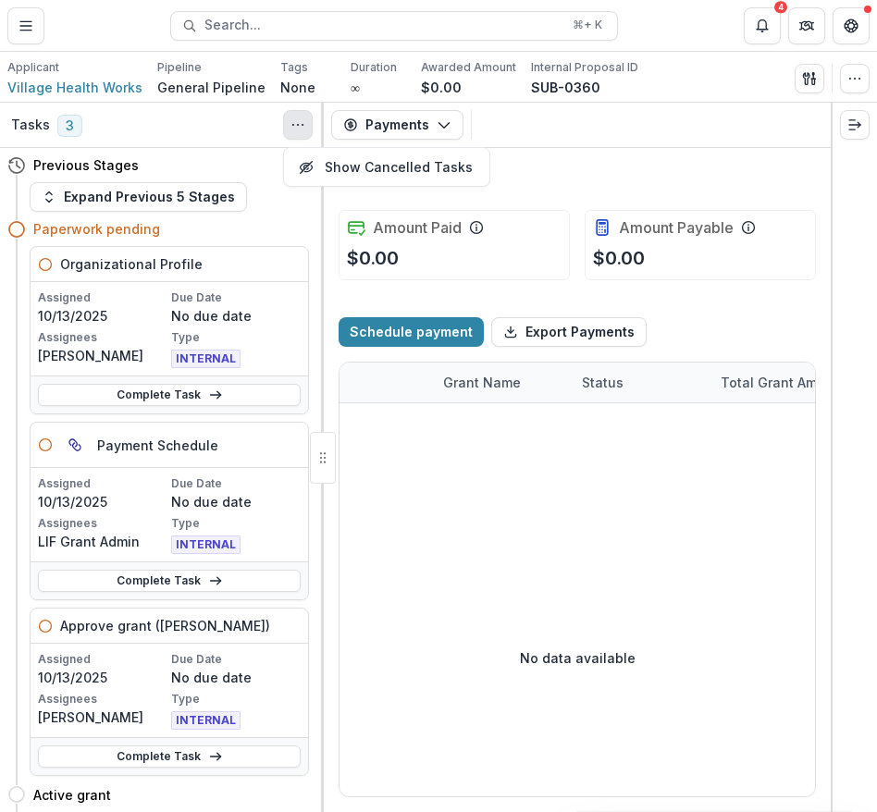
click at [305, 117] on button "Toggle View Cancelled Tasks" at bounding box center [298, 125] width 30 height 30
click at [73, 93] on span "Village Health Works" at bounding box center [74, 87] width 135 height 19
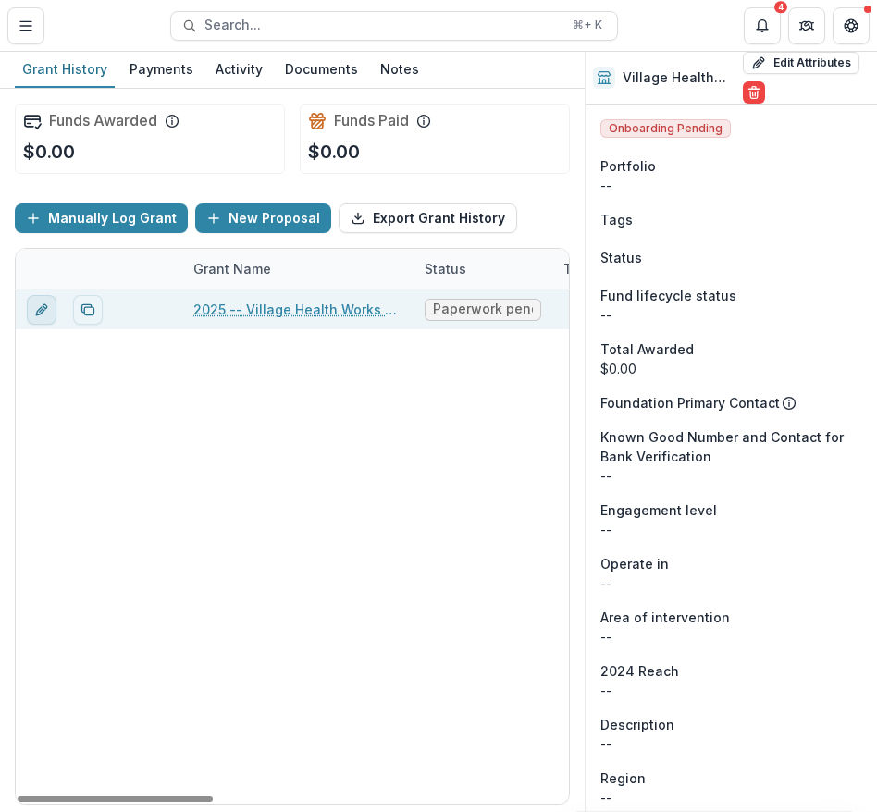
click at [39, 313] on icon "edit" at bounding box center [40, 310] width 8 height 8
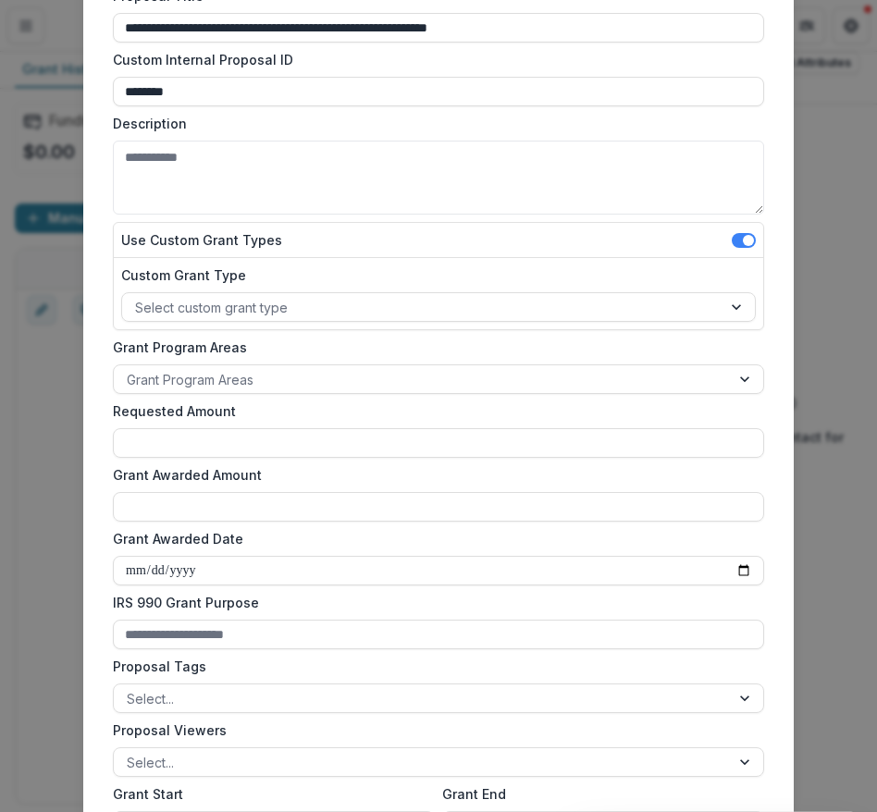
scroll to position [161, 0]
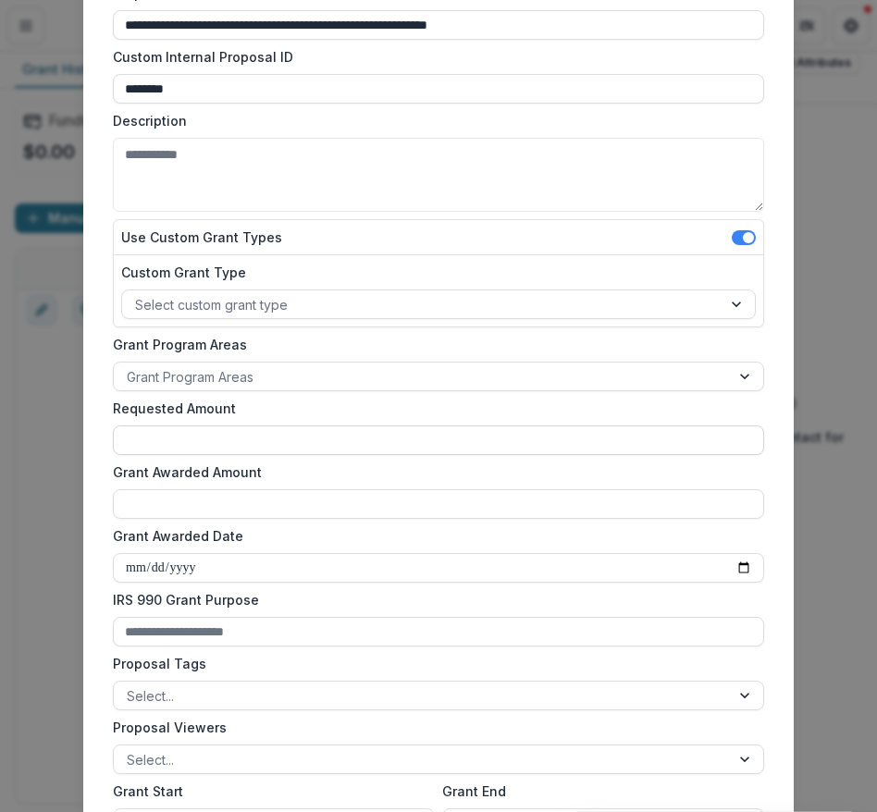
click at [210, 439] on input "Requested Amount" at bounding box center [438, 440] width 651 height 30
type input "********"
click at [212, 501] on input "Grant Awarded Amount" at bounding box center [438, 504] width 651 height 30
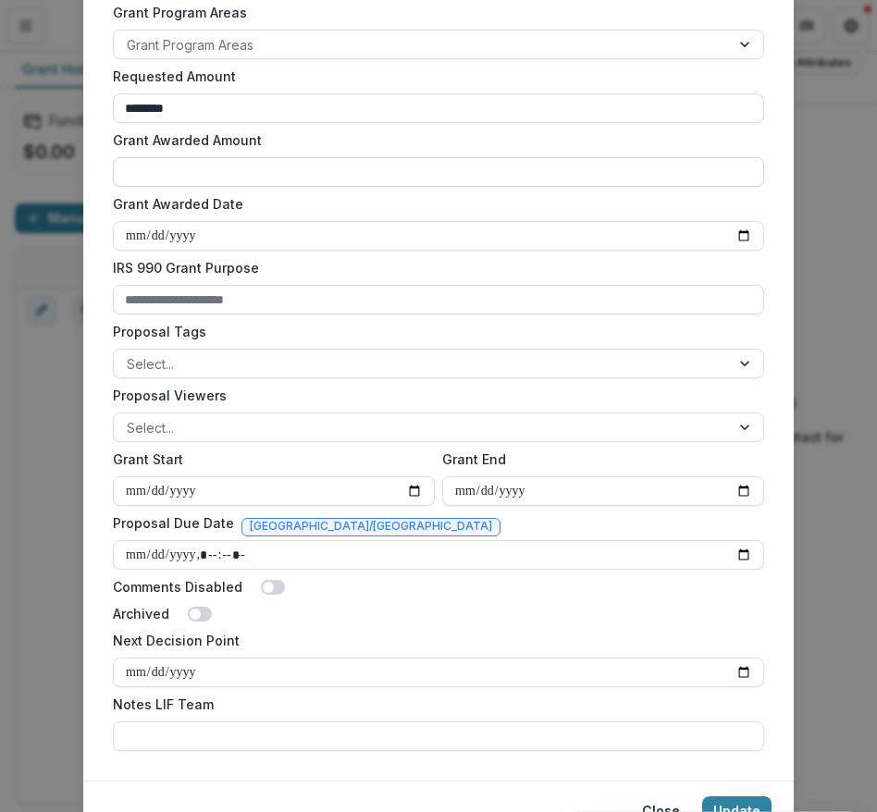
scroll to position [507, 0]
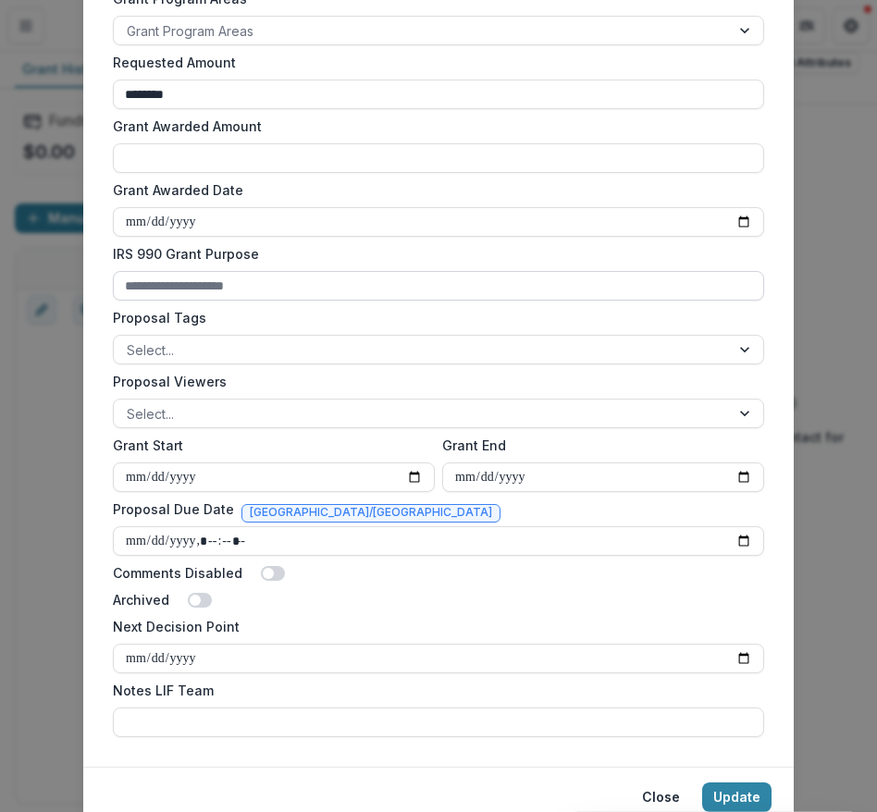
type input "**"
click at [190, 283] on input "IRS 990 Grant Purpose" at bounding box center [438, 286] width 651 height 30
click at [186, 353] on div at bounding box center [422, 349] width 590 height 23
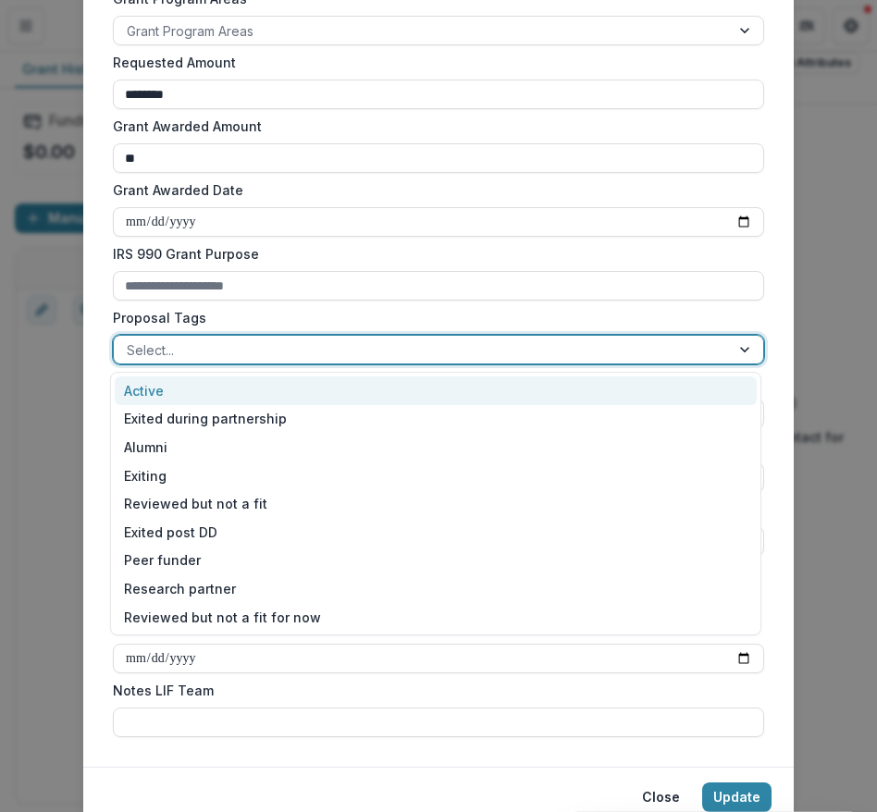
click at [192, 395] on div "Active" at bounding box center [436, 390] width 642 height 29
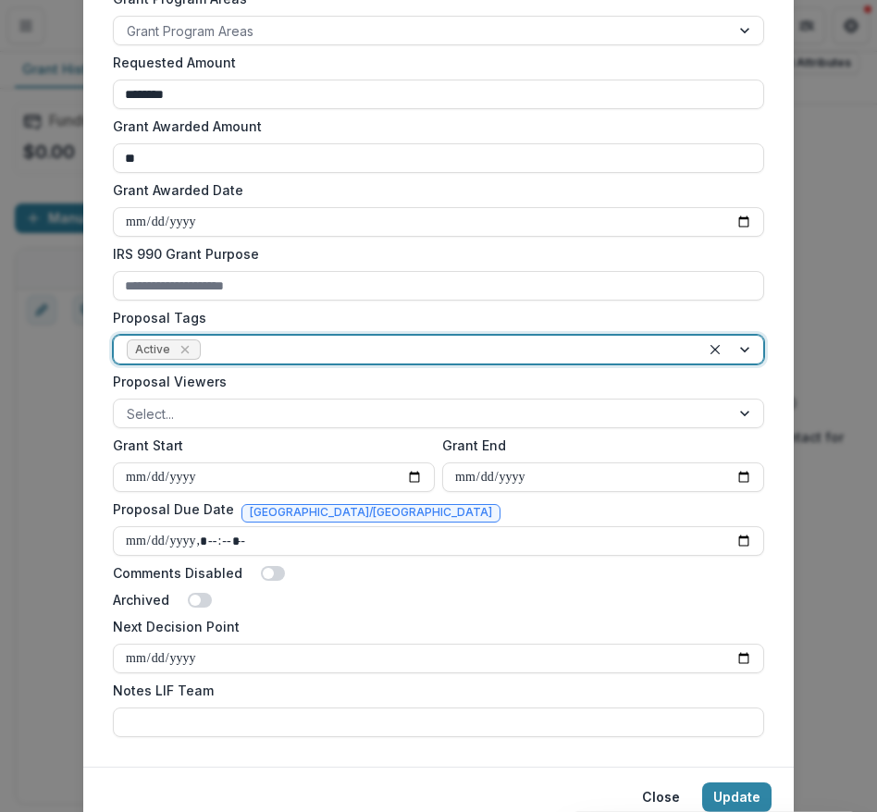
scroll to position [581, 0]
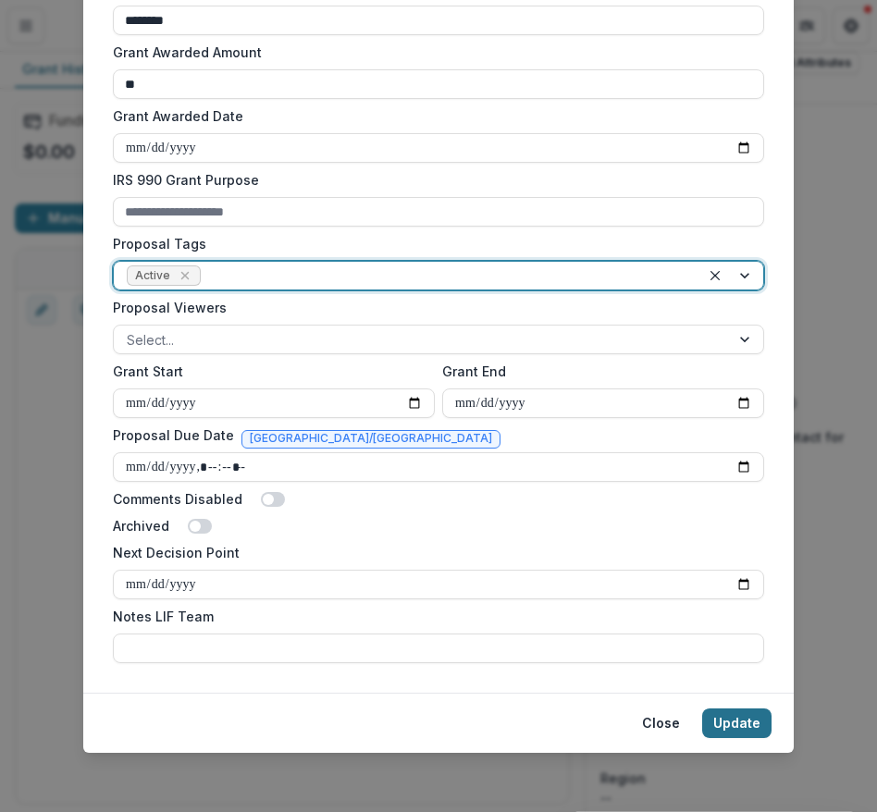
click at [740, 724] on button "Update" at bounding box center [736, 723] width 69 height 30
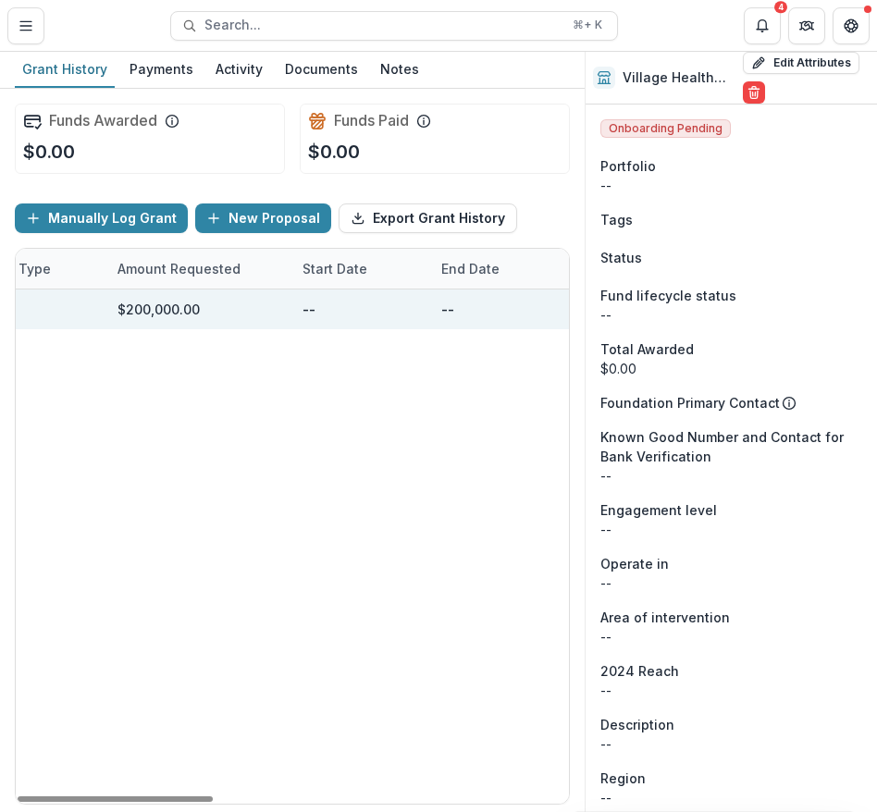
scroll to position [0, 0]
